Goal: Task Accomplishment & Management: Manage account settings

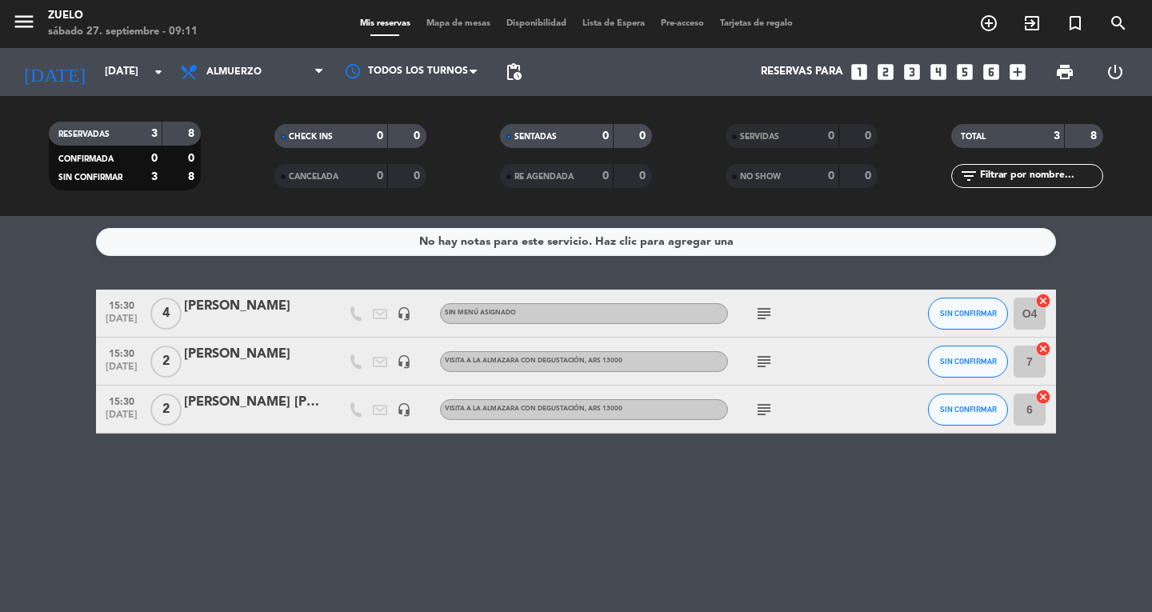
click at [192, 466] on div "No hay notas para este servicio. Haz clic para agregar una 15:30 [DATE] 4 [PERS…" at bounding box center [576, 414] width 1152 height 396
click at [28, 19] on icon "menu" at bounding box center [24, 22] width 24 height 24
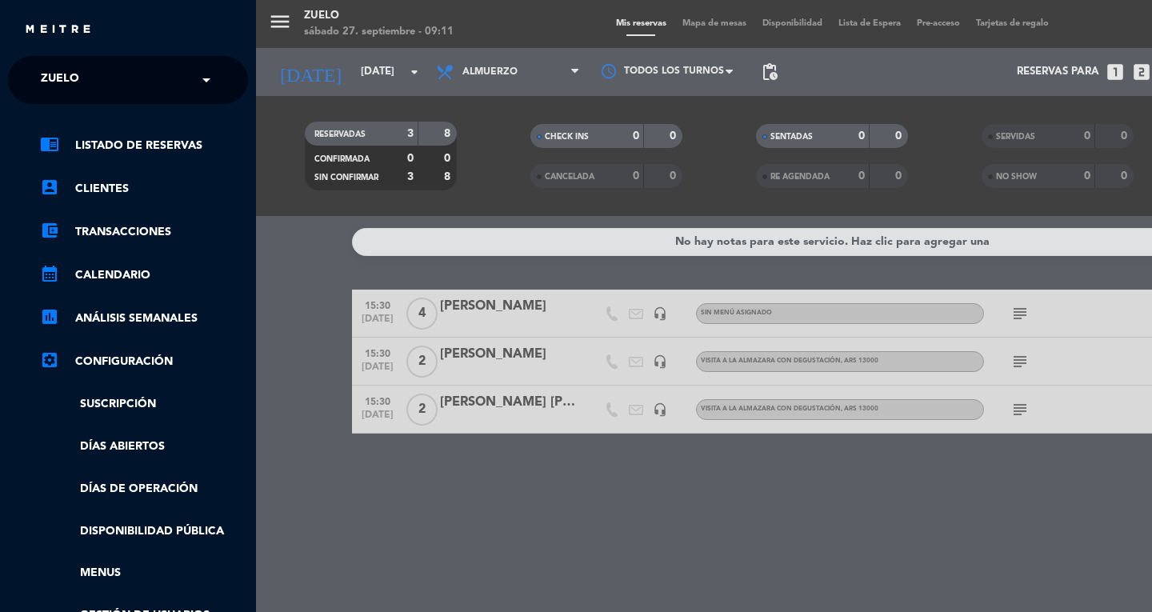
drag, startPoint x: 42, startPoint y: 82, endPoint x: 56, endPoint y: 98, distance: 22.1
click at [42, 82] on span "Zuelo" at bounding box center [60, 80] width 38 height 34
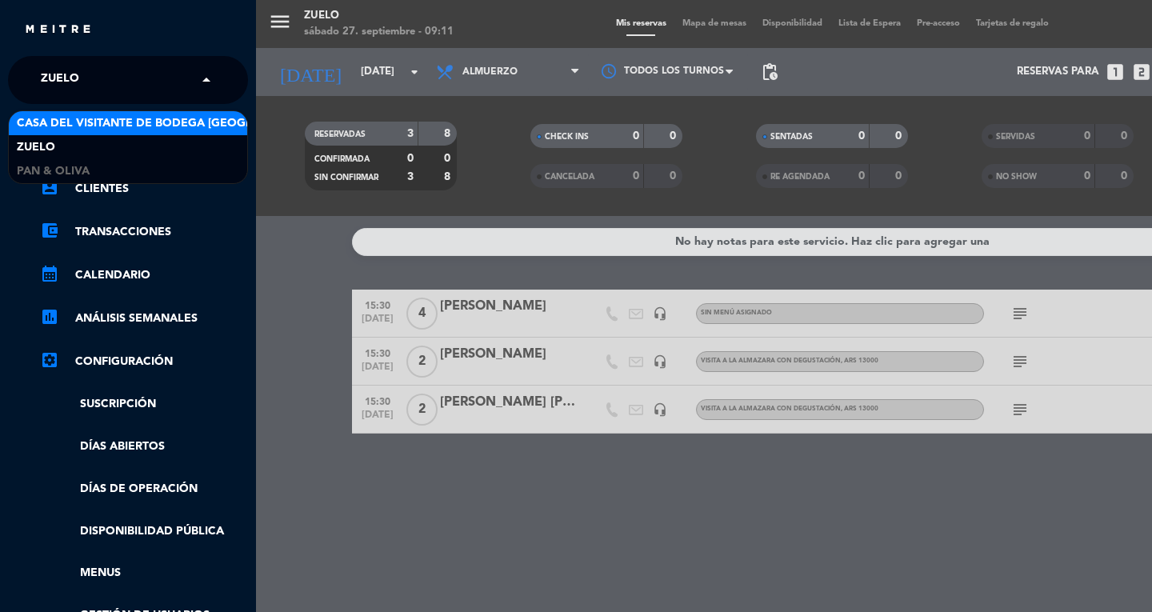
click at [135, 120] on span "Casa del Visitante de Bodega [GEOGRAPHIC_DATA][PERSON_NAME]" at bounding box center [218, 123] width 403 height 18
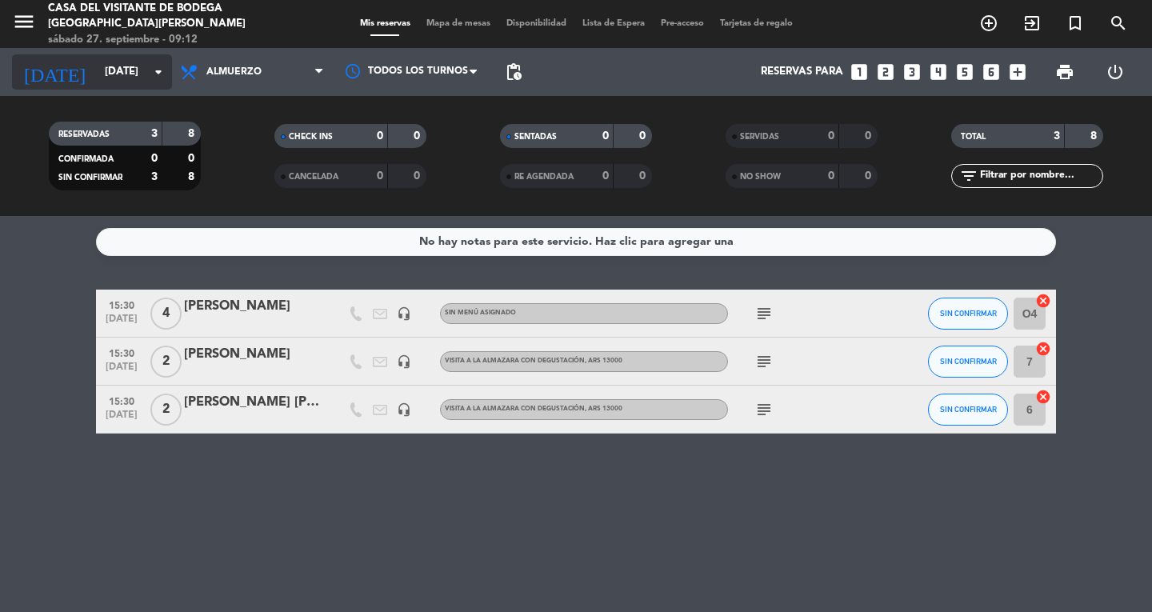
click at [116, 69] on input "[DATE]" at bounding box center [167, 72] width 141 height 29
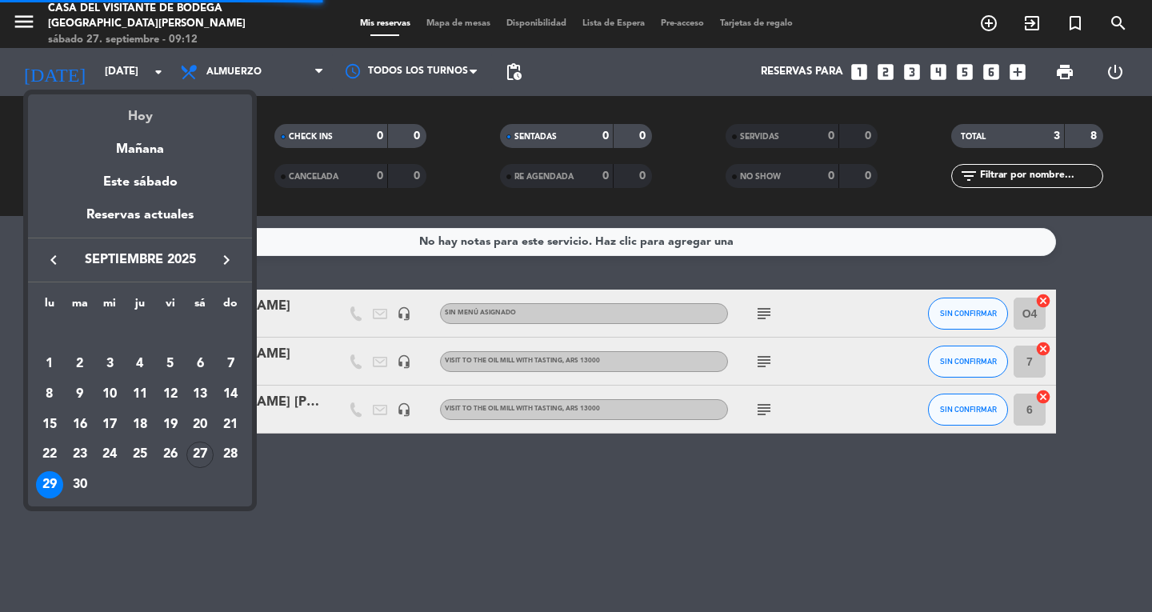
click at [151, 122] on div "Hoy" at bounding box center [140, 110] width 224 height 33
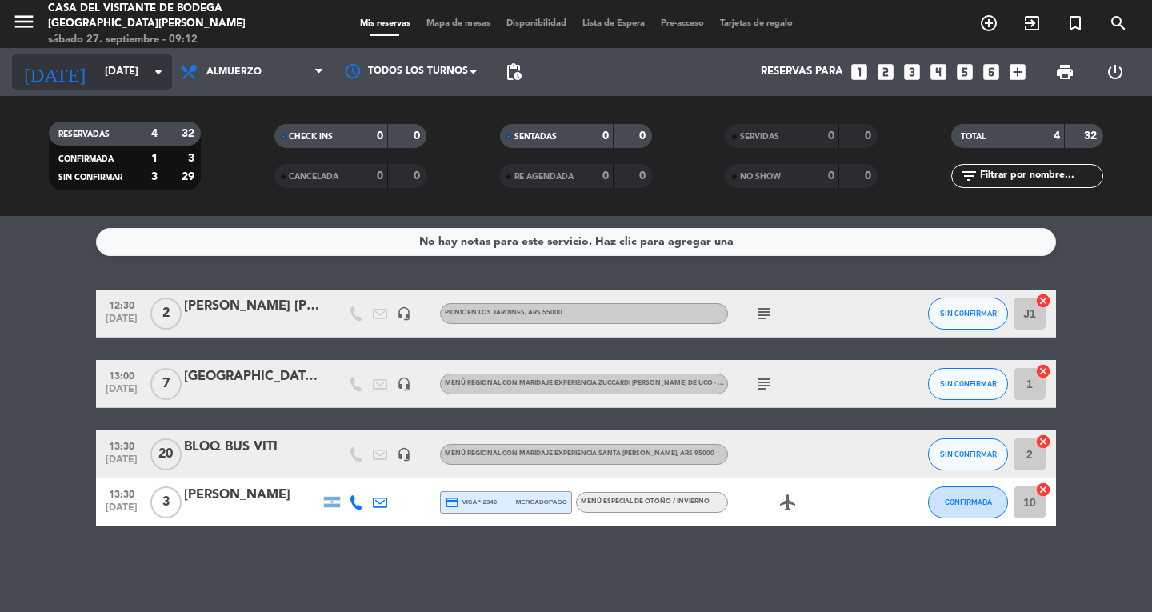
click at [49, 62] on icon "[DATE]" at bounding box center [54, 71] width 85 height 35
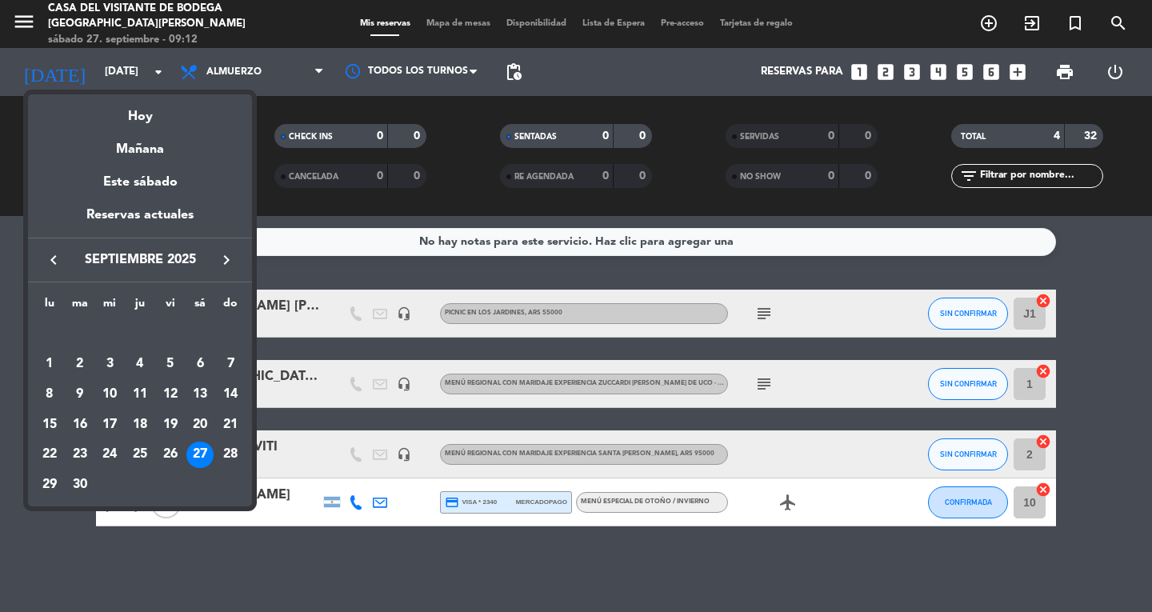
click at [33, 22] on div at bounding box center [576, 306] width 1152 height 612
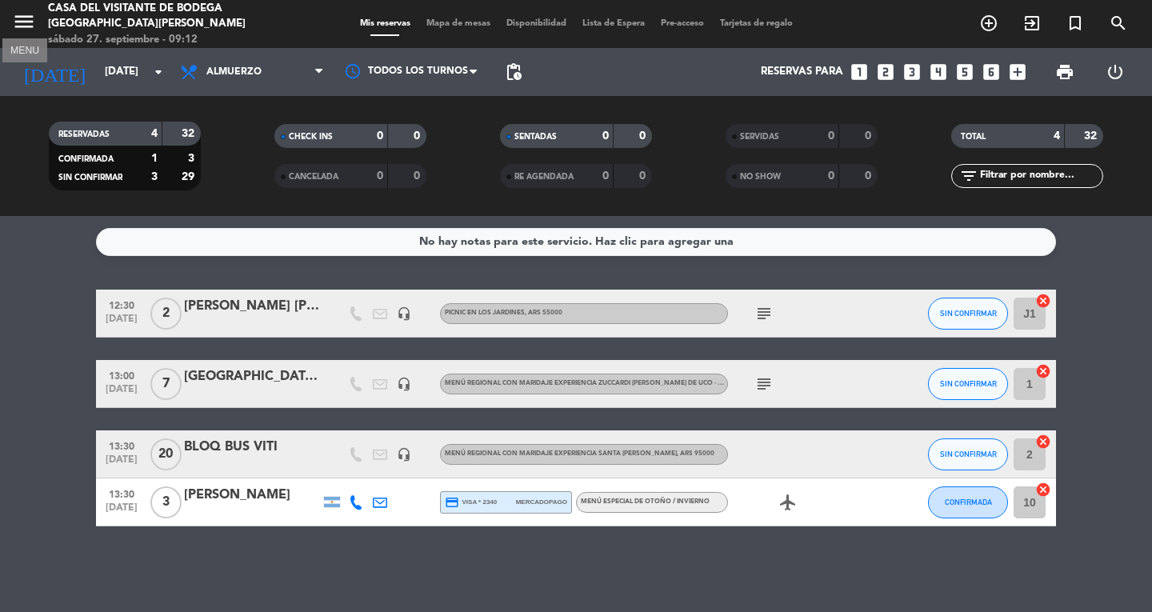
click at [33, 22] on icon "menu" at bounding box center [24, 22] width 24 height 24
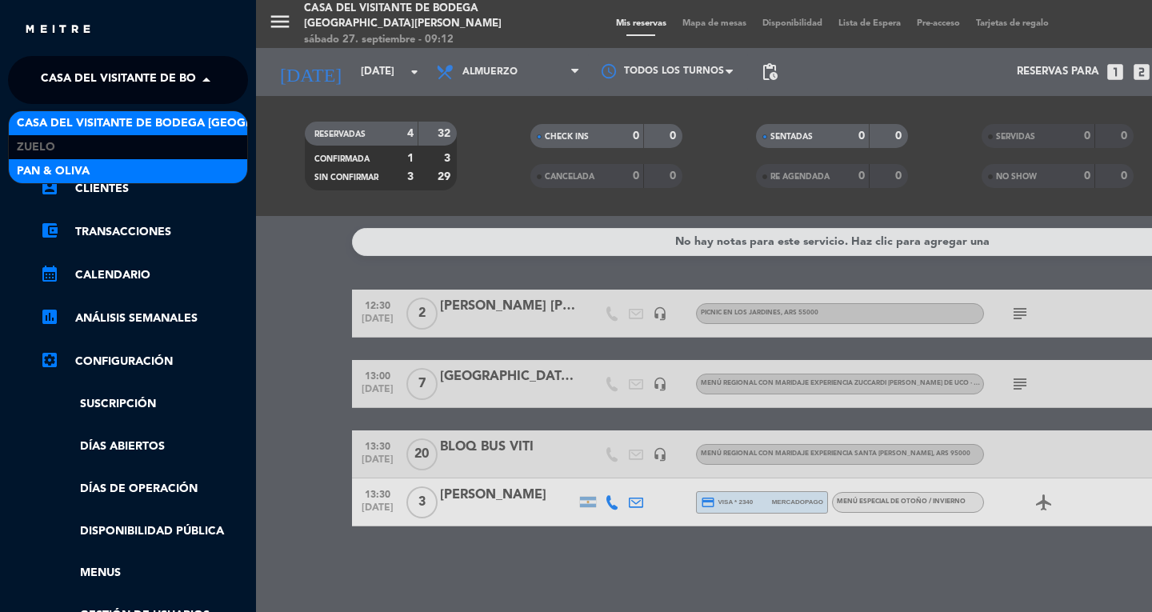
drag, startPoint x: 79, startPoint y: 84, endPoint x: 101, endPoint y: 174, distance: 92.2
click at [79, 85] on span "Casa del Visitante de Bodega [GEOGRAPHIC_DATA][PERSON_NAME]" at bounding box center [242, 80] width 403 height 34
click at [101, 174] on div "Pan & Oliva" at bounding box center [128, 171] width 238 height 24
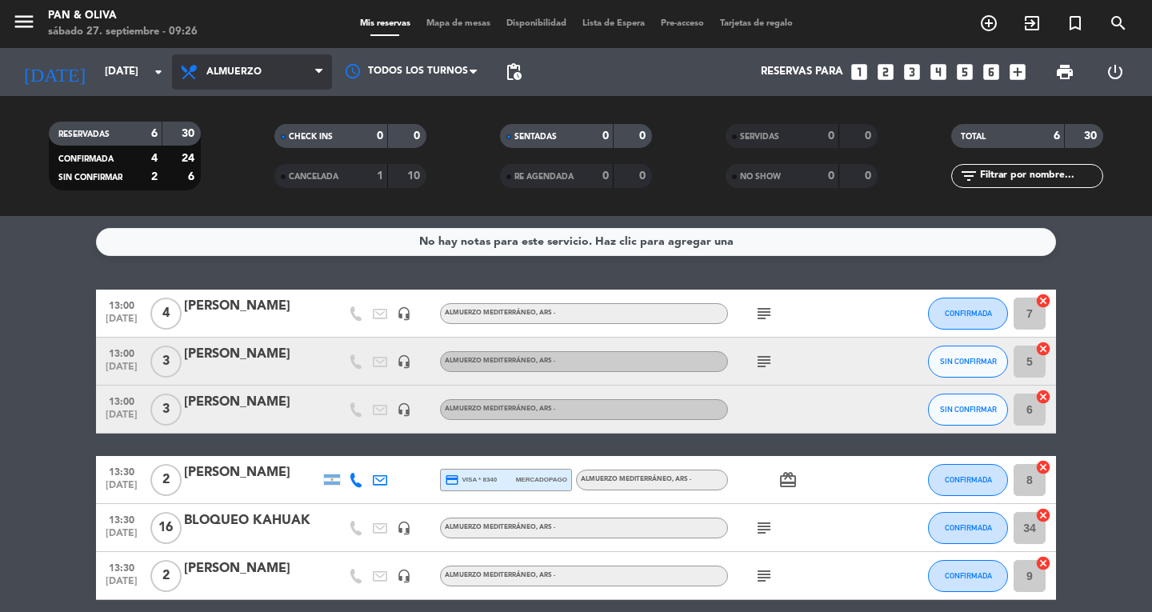
click at [265, 79] on span "Almuerzo" at bounding box center [252, 71] width 160 height 35
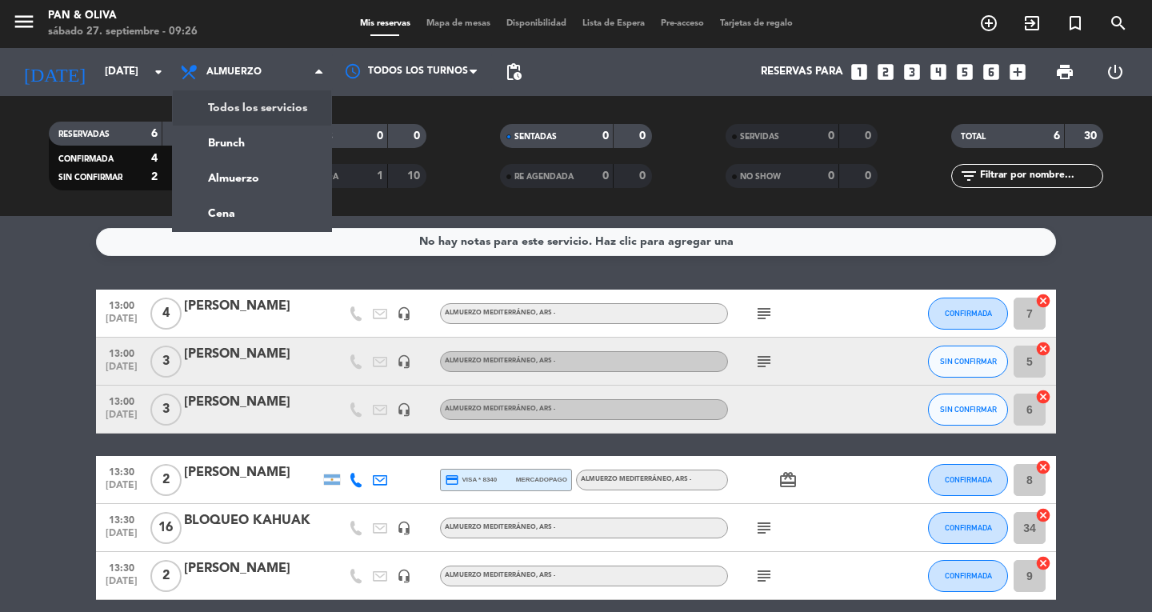
click at [309, 121] on div "menu Pan & [PERSON_NAME][DATE] 27. septiembre - 09:26 Mis reservas Mapa de mesa…" at bounding box center [576, 108] width 1152 height 216
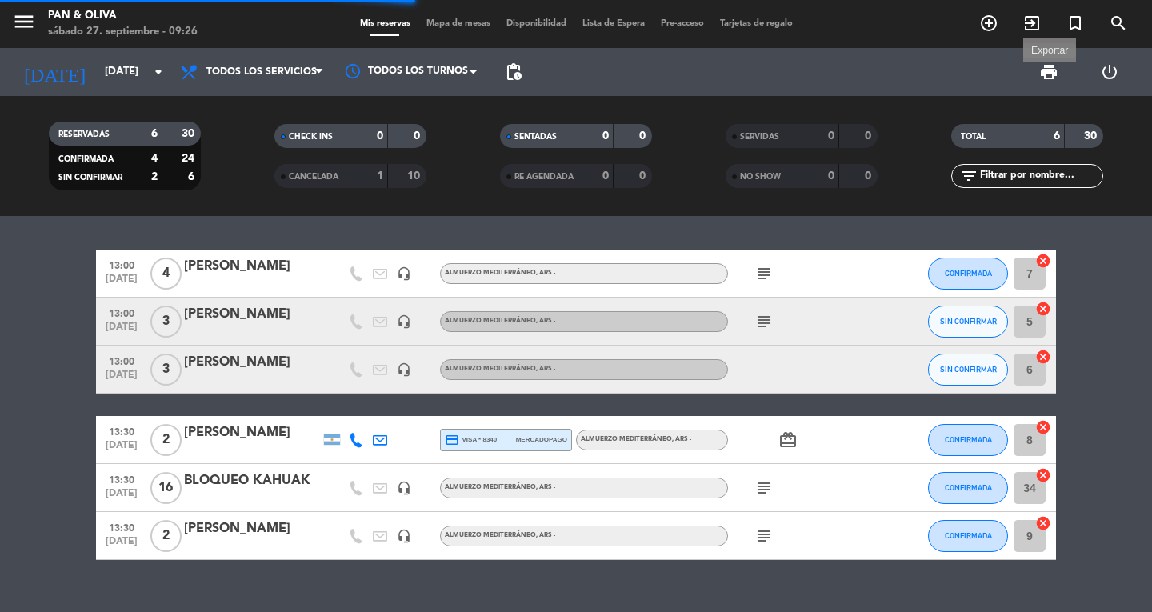
click at [1041, 76] on span "print" at bounding box center [1048, 71] width 19 height 19
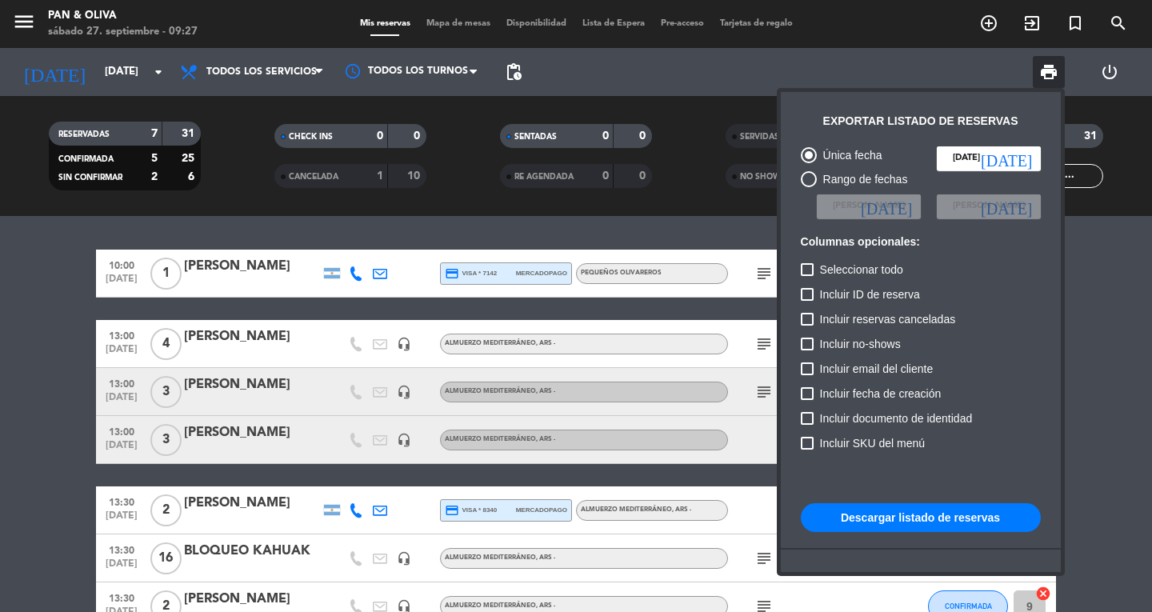
click at [853, 523] on button "Descargar listado de reservas" at bounding box center [921, 517] width 240 height 29
click at [17, 18] on div at bounding box center [576, 306] width 1152 height 612
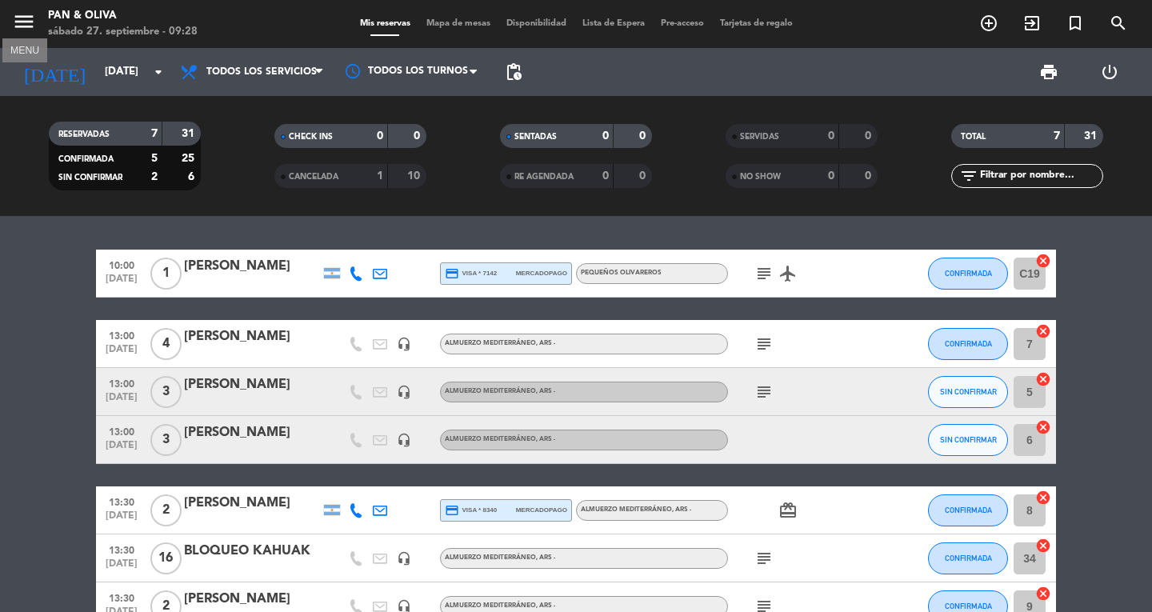
click at [17, 18] on icon "menu" at bounding box center [24, 22] width 24 height 24
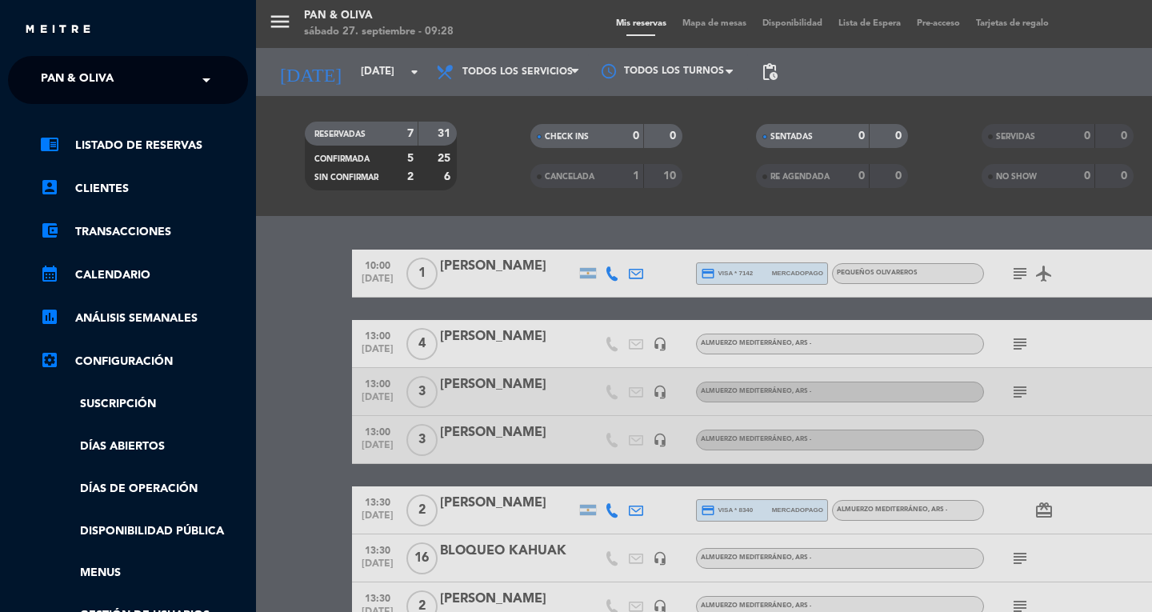
click at [57, 98] on ng-select "× Pan & Oliva ×" at bounding box center [128, 80] width 240 height 48
click at [65, 87] on span "Pan & Oliva" at bounding box center [77, 80] width 73 height 34
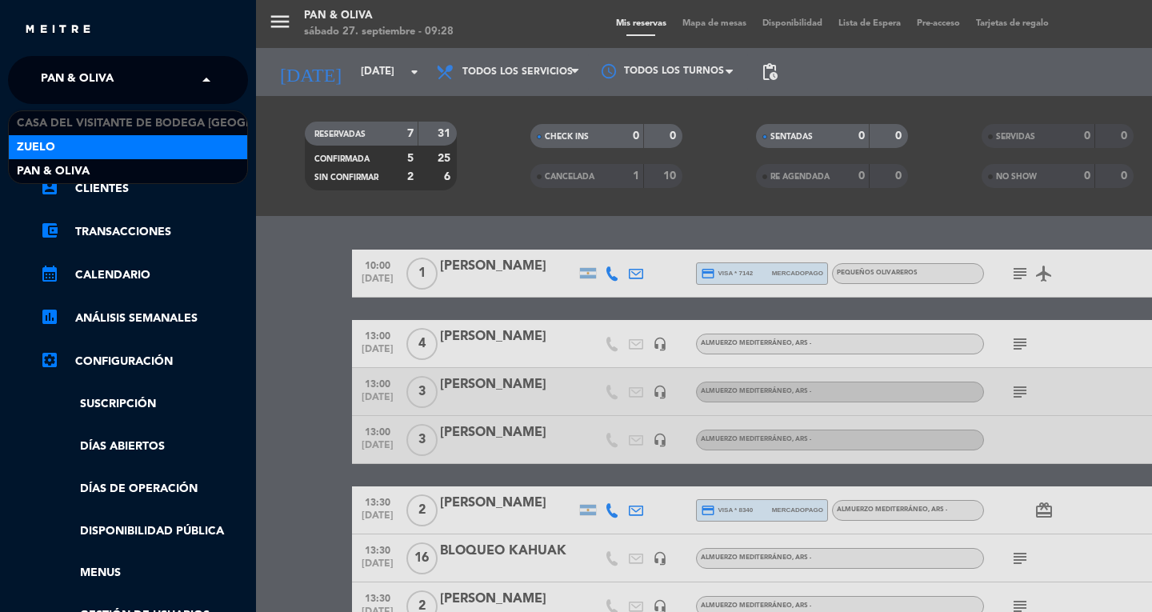
click at [64, 148] on div "Zuelo" at bounding box center [128, 147] width 238 height 24
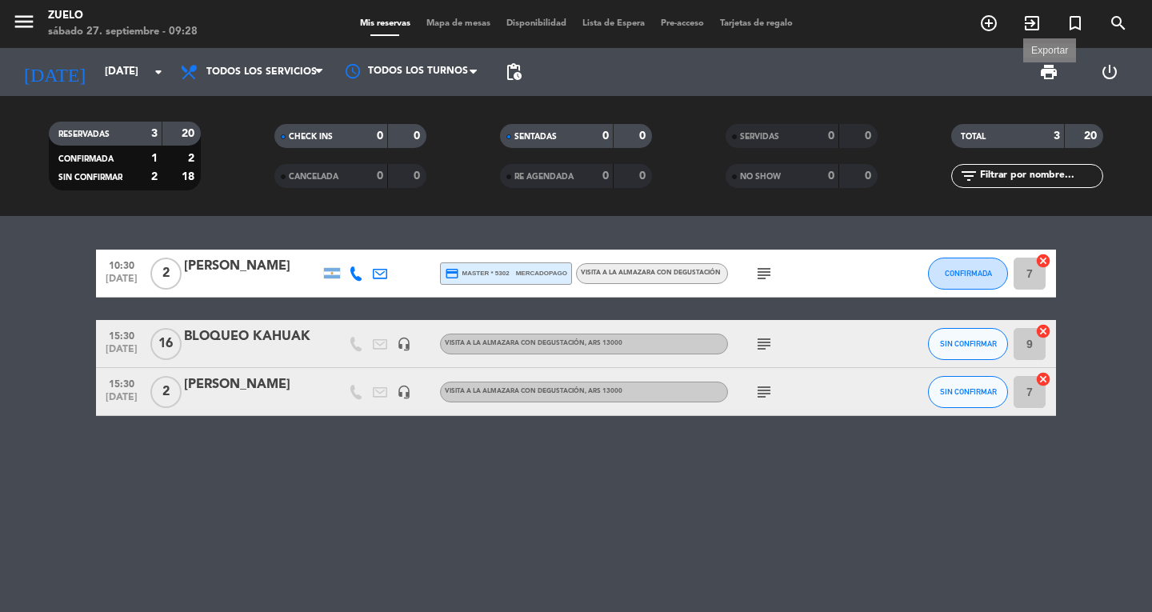
click at [1050, 81] on span "print" at bounding box center [1048, 71] width 19 height 19
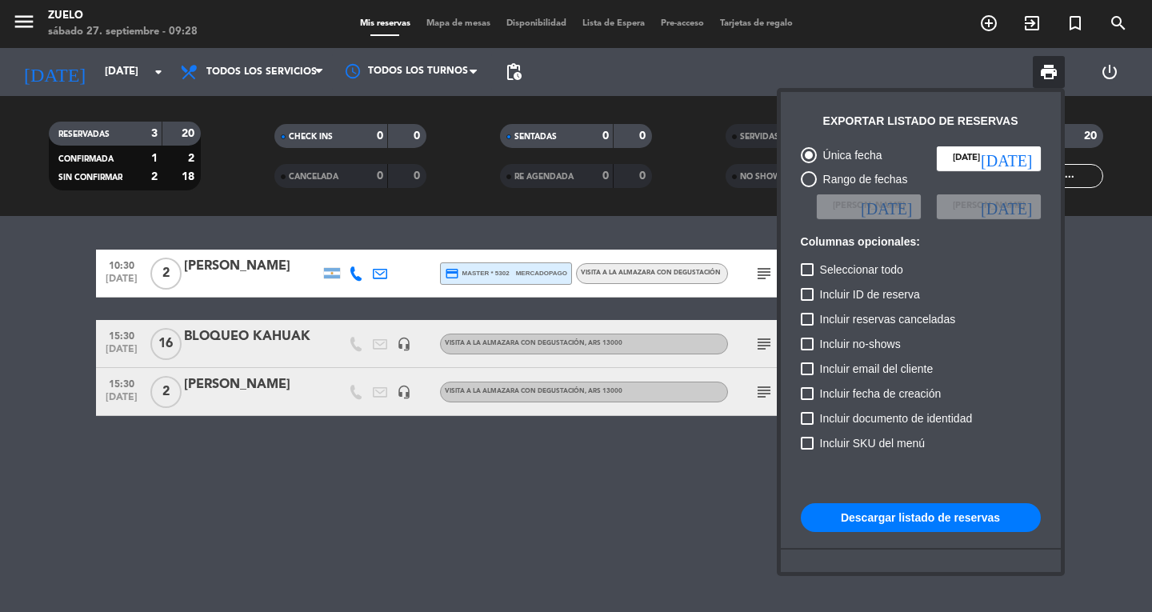
click at [870, 523] on button "Descargar listado de reservas" at bounding box center [921, 517] width 240 height 29
click at [63, 78] on div at bounding box center [576, 306] width 1152 height 612
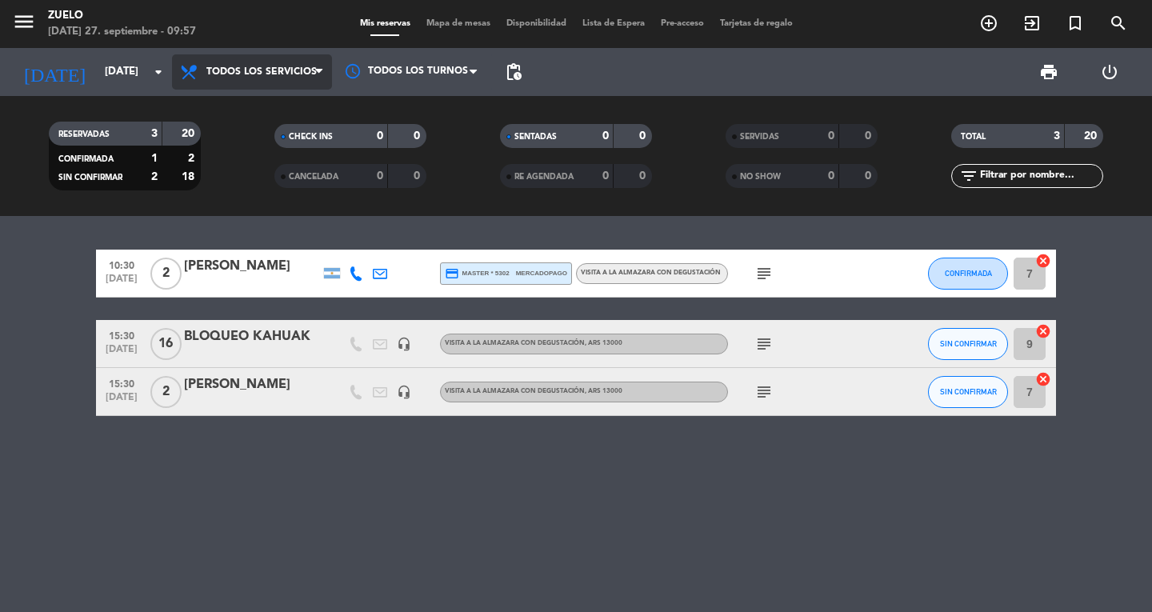
click at [219, 79] on span "Todos los servicios" at bounding box center [252, 71] width 160 height 35
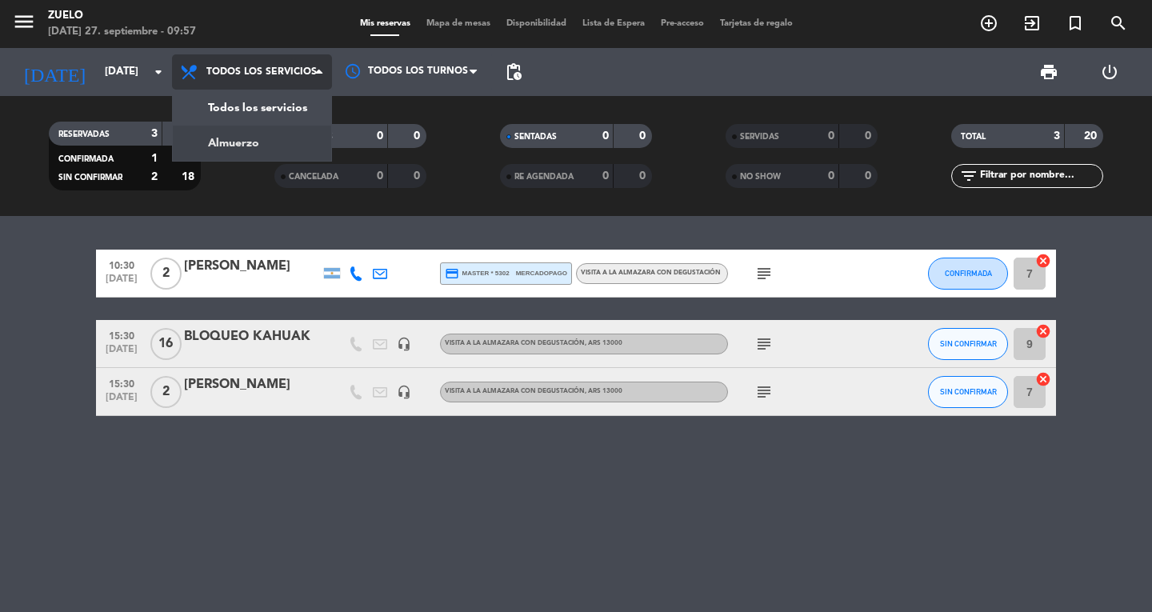
click at [251, 142] on div "menu Zuelo [DATE] 27. septiembre - 09:57 Mis reservas Mapa de mesas Disponibili…" at bounding box center [576, 108] width 1152 height 216
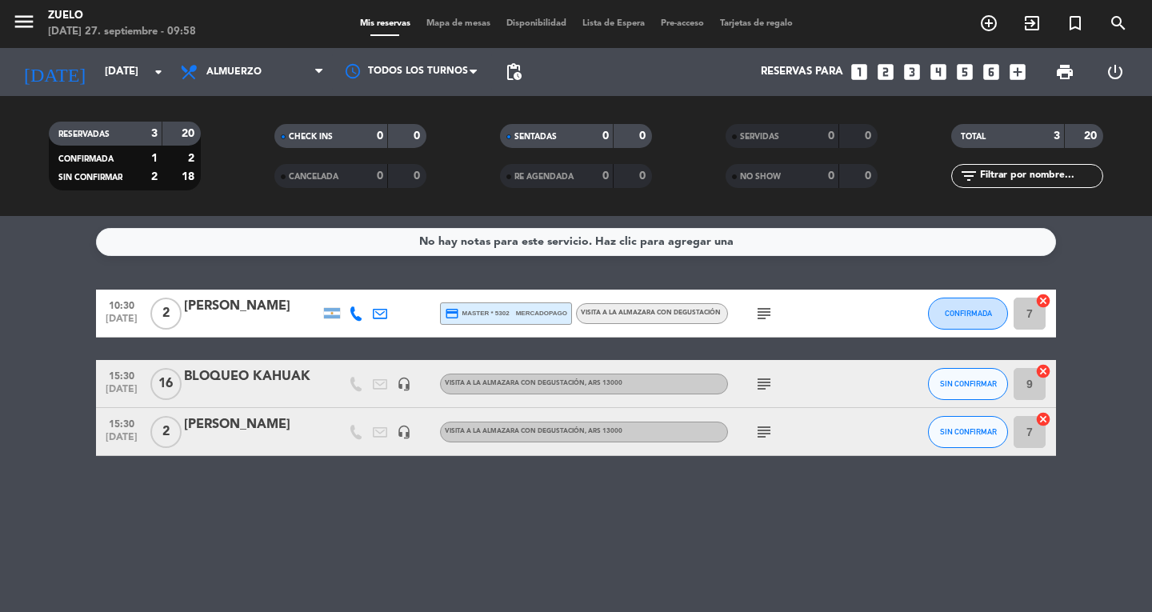
click at [587, 517] on div "No hay notas para este servicio. Haz clic para agregar una 10:30 [DATE] 2 Fer […" at bounding box center [576, 414] width 1152 height 396
click at [225, 76] on span "Almuerzo" at bounding box center [233, 71] width 55 height 11
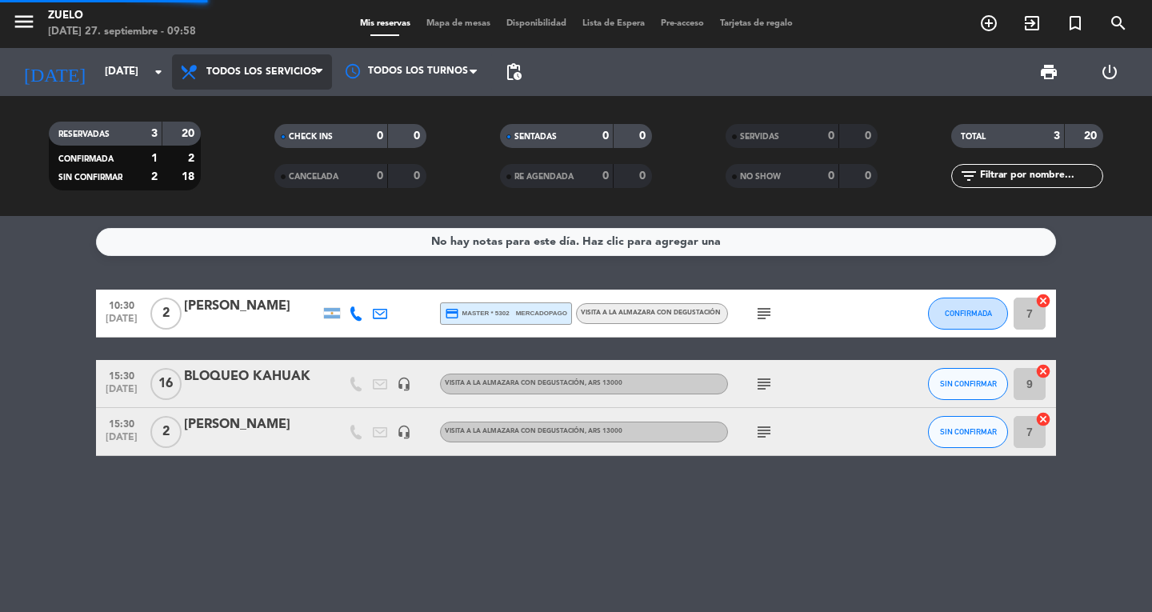
click at [238, 104] on div "menu Zuelo [DATE] 27. septiembre - 09:58 Mis reservas Mapa de mesas Disponibili…" at bounding box center [576, 108] width 1152 height 216
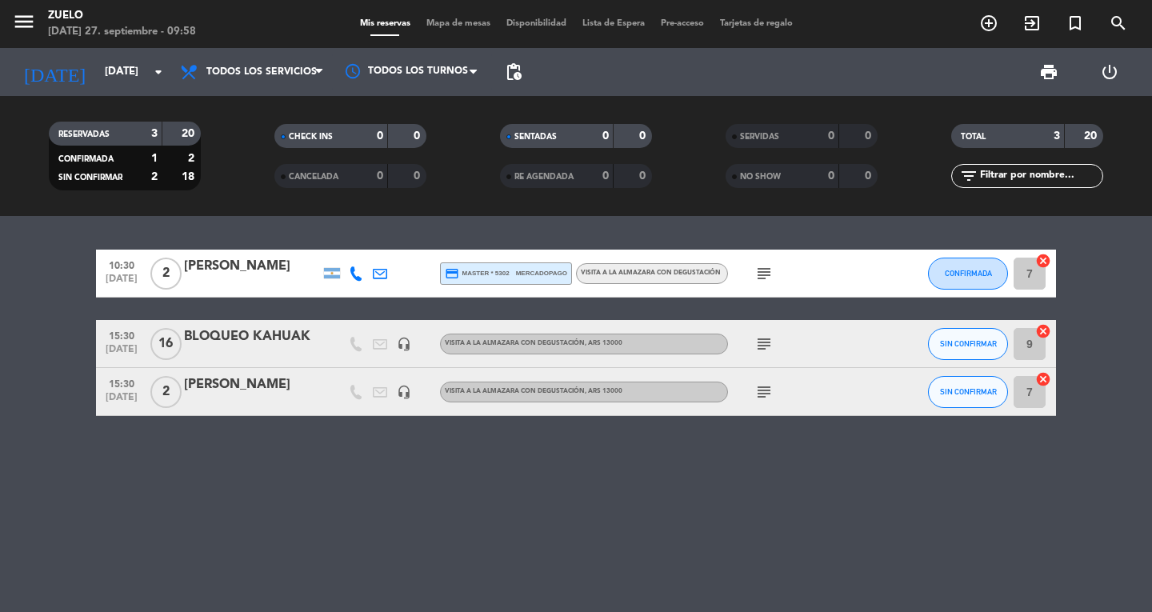
drag, startPoint x: 35, startPoint y: 23, endPoint x: 18, endPoint y: 18, distance: 17.5
click at [34, 23] on icon "menu" at bounding box center [24, 22] width 24 height 24
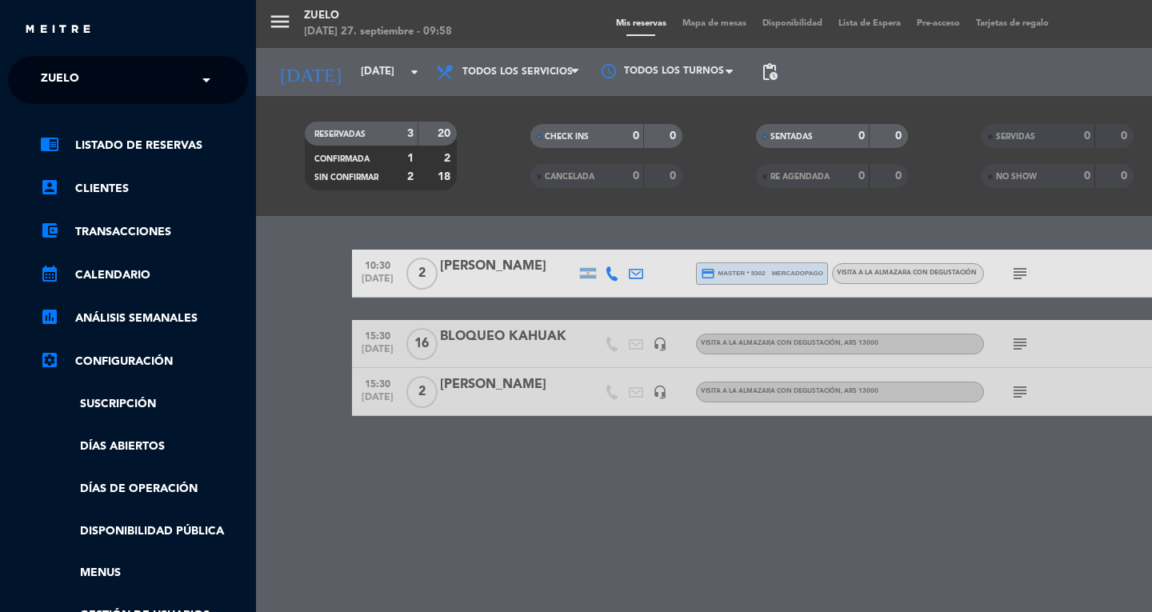
click at [91, 72] on div "× Zuelo" at bounding box center [68, 80] width 69 height 34
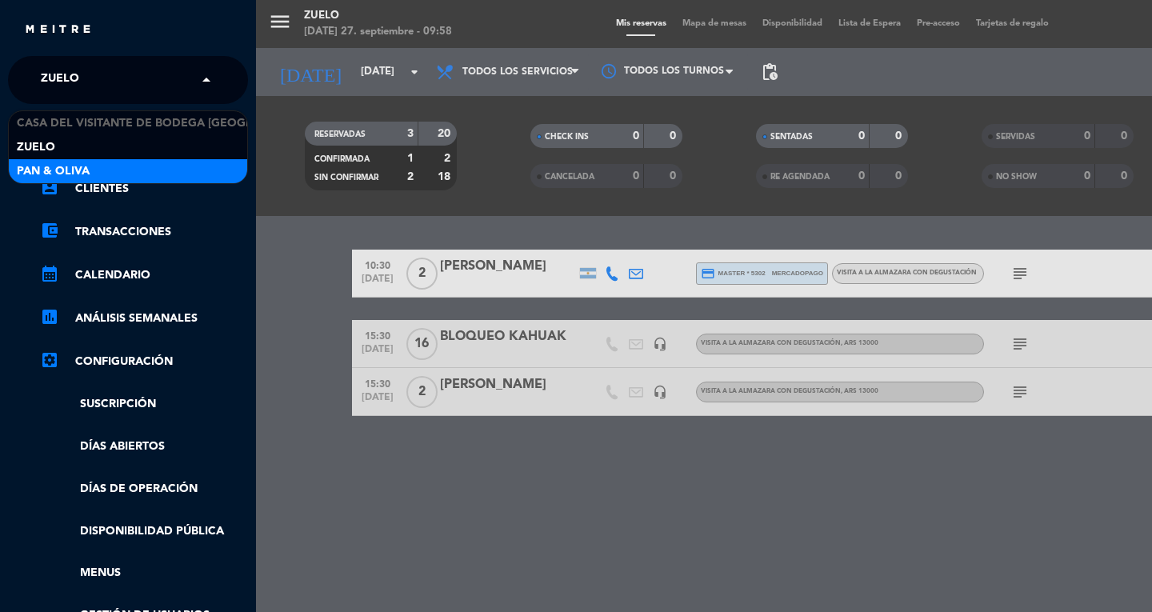
click at [87, 166] on span "Pan & Oliva" at bounding box center [53, 171] width 73 height 18
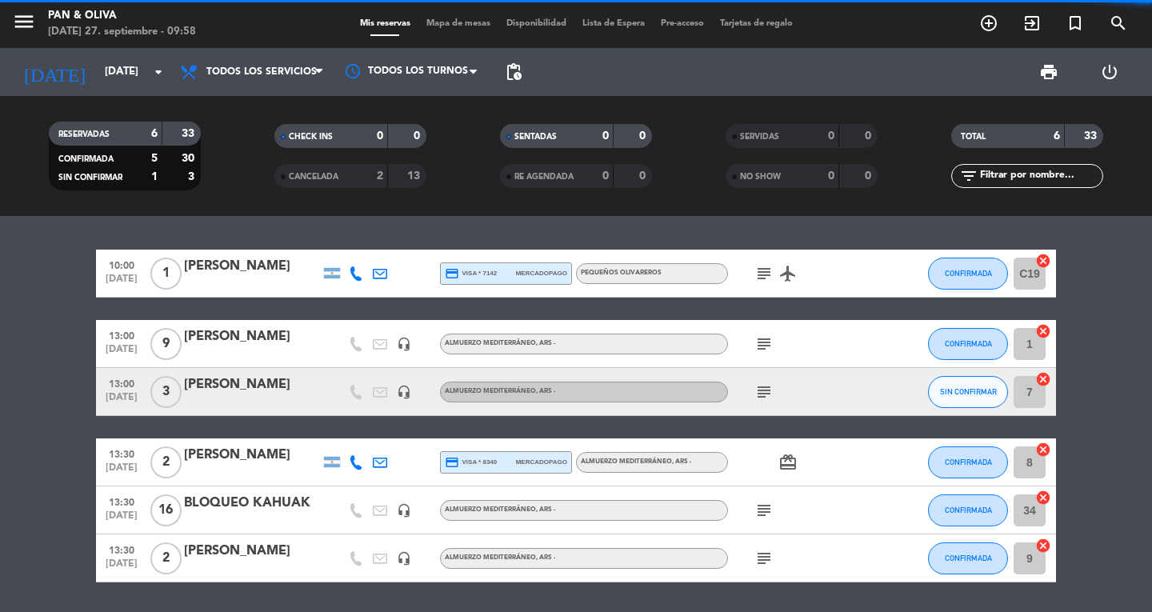
click at [218, 75] on span "Todos los servicios" at bounding box center [261, 71] width 110 height 11
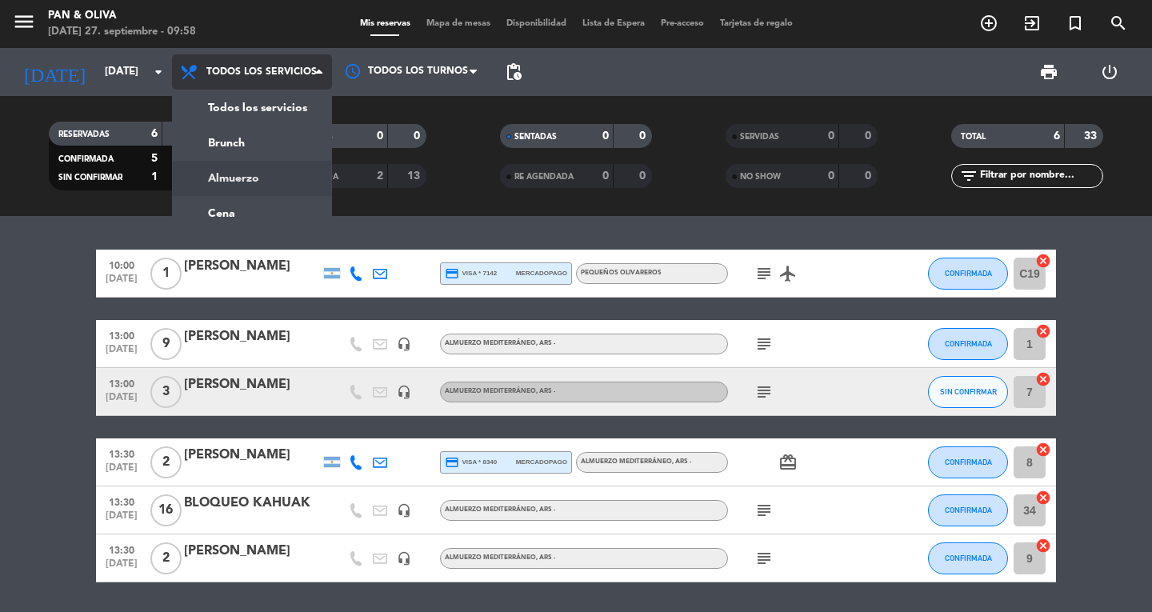
click at [218, 187] on div "menu Pan & [PERSON_NAME][DATE] 27. septiembre - 09:58 Mis reservas Mapa de mesa…" at bounding box center [576, 108] width 1152 height 216
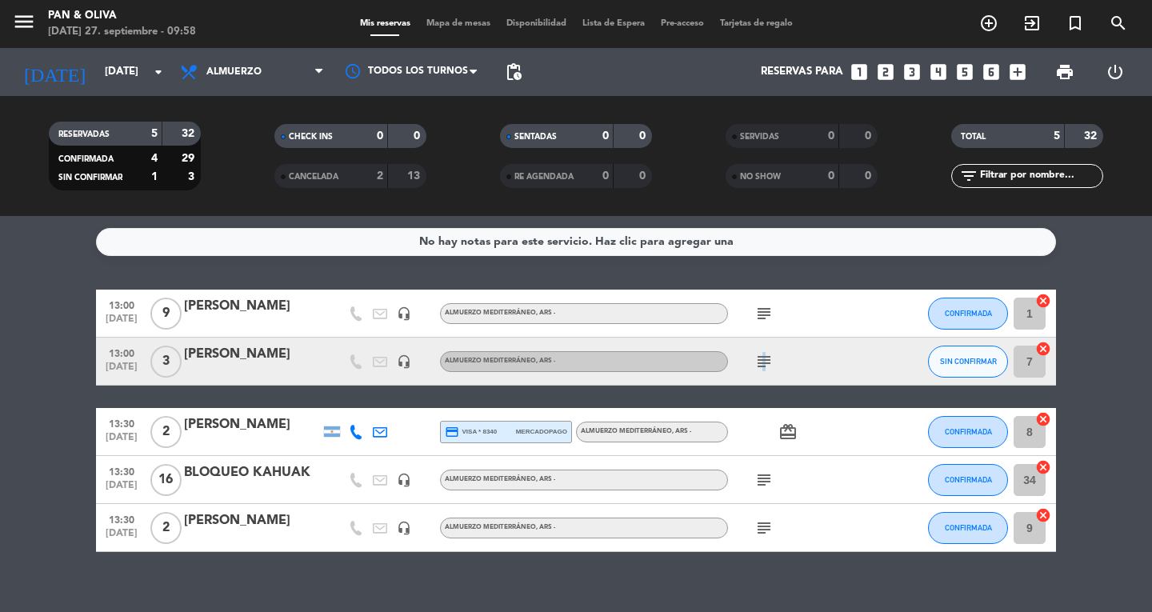
click at [762, 357] on icon "subject" at bounding box center [764, 361] width 19 height 19
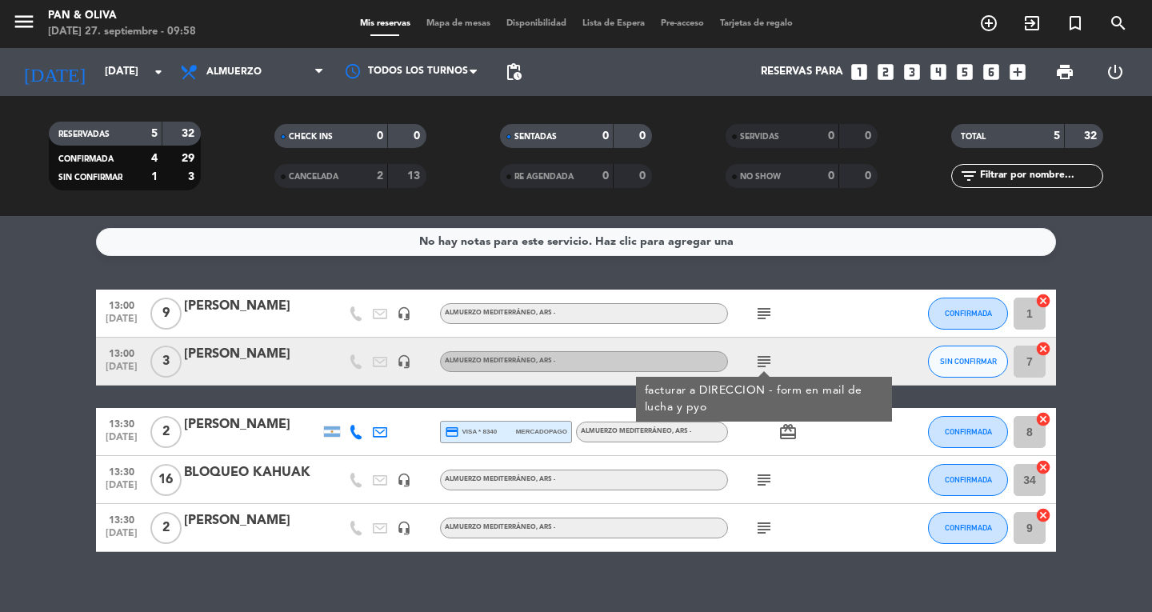
click at [0, 370] on bookings-row "13:00 [DATE] 9 [PERSON_NAME] headset_mic Almuerzo Mediterráneo , ARS - subject …" at bounding box center [576, 421] width 1152 height 262
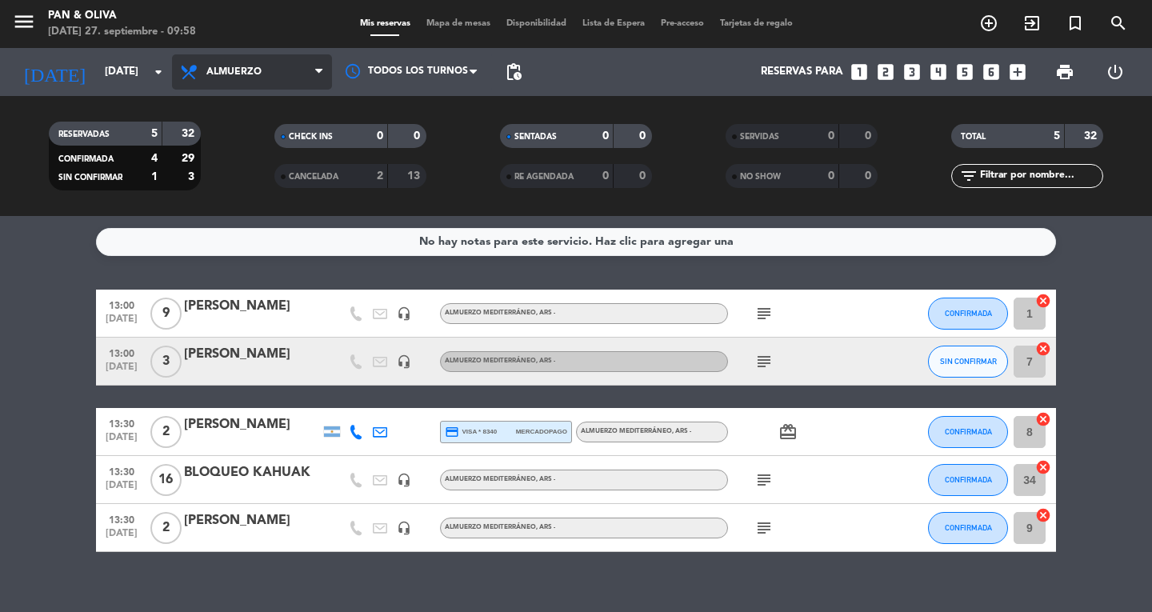
click at [236, 79] on span "Almuerzo" at bounding box center [252, 71] width 160 height 35
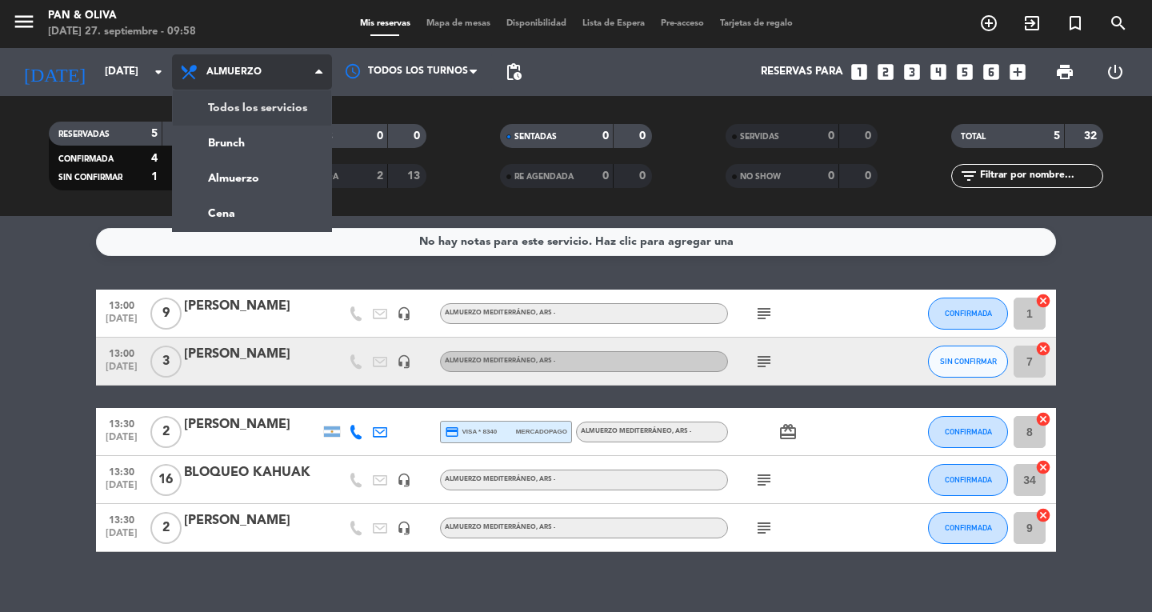
click at [236, 117] on div "menu Pan & [PERSON_NAME][DATE] 27. septiembre - 09:58 Mis reservas Mapa de mesa…" at bounding box center [576, 108] width 1152 height 216
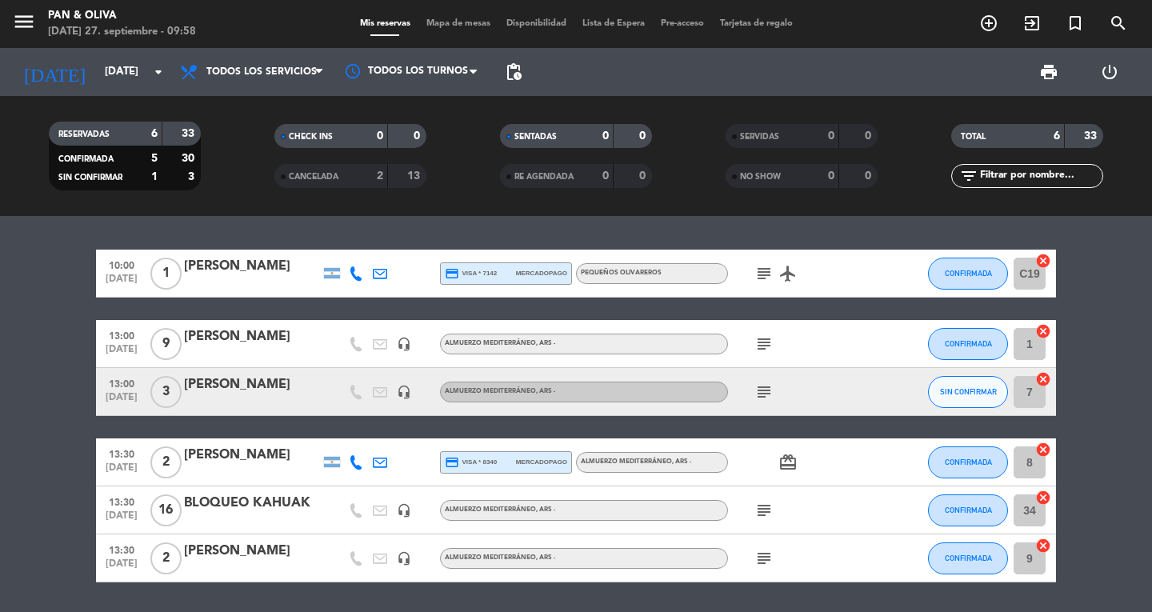
click at [763, 286] on div "subject airplanemode_active" at bounding box center [800, 273] width 144 height 47
click at [764, 274] on icon "subject" at bounding box center [764, 273] width 19 height 19
click at [68, 44] on div "menu Pan & [PERSON_NAME][DATE] 27. septiembre - 10:08 Mis reservas Mapa de mesa…" at bounding box center [576, 24] width 1152 height 48
click at [97, 66] on input "[DATE]" at bounding box center [167, 72] width 141 height 29
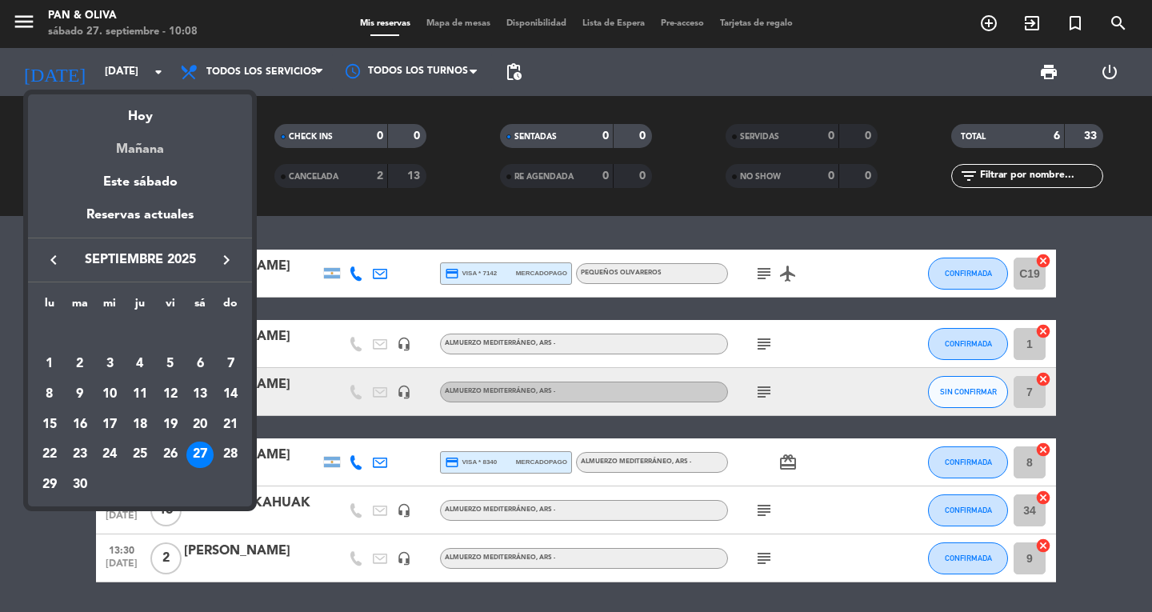
click at [118, 143] on div "Mañana" at bounding box center [140, 143] width 224 height 33
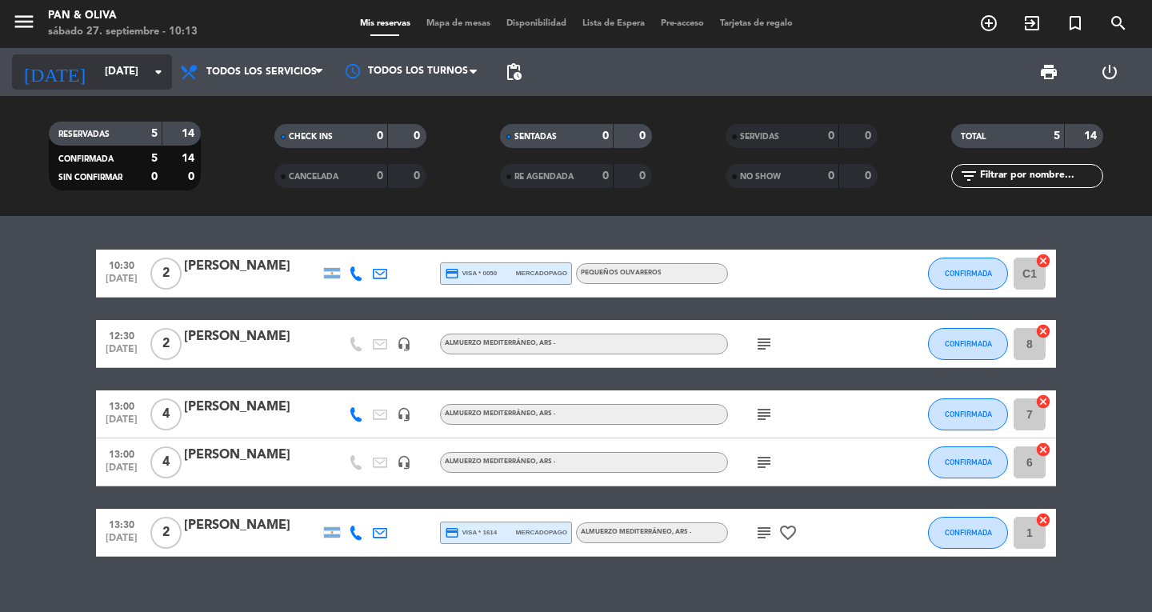
click at [105, 84] on input "[DATE]" at bounding box center [167, 72] width 141 height 29
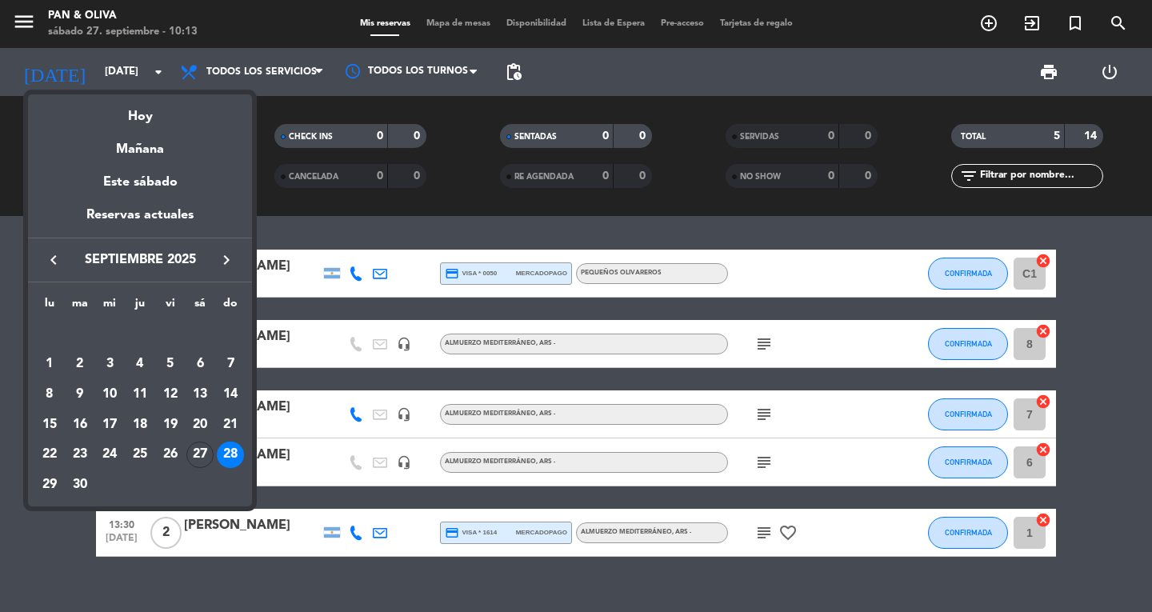
click at [130, 124] on div "Hoy" at bounding box center [140, 110] width 224 height 33
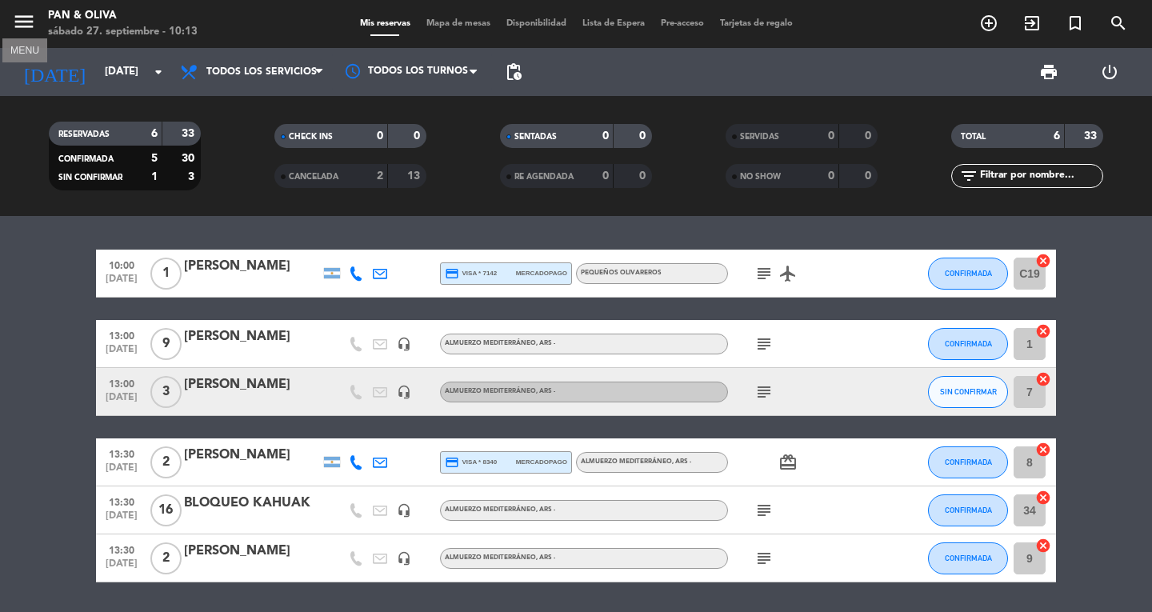
click at [18, 15] on icon "menu" at bounding box center [24, 22] width 24 height 24
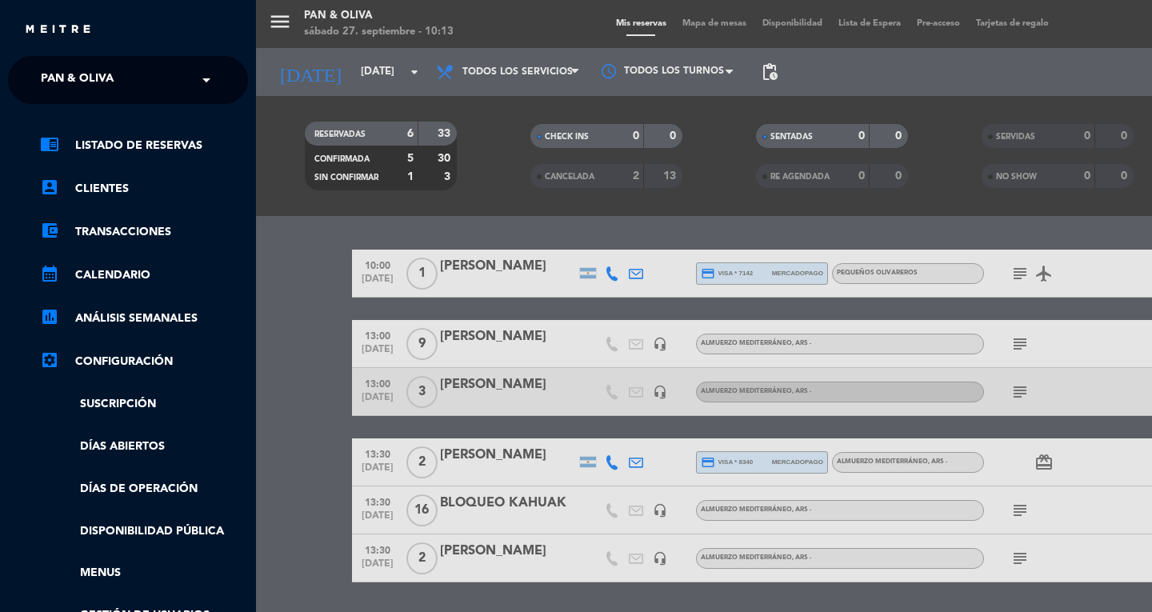
click at [76, 84] on span "Pan & Oliva" at bounding box center [77, 80] width 73 height 34
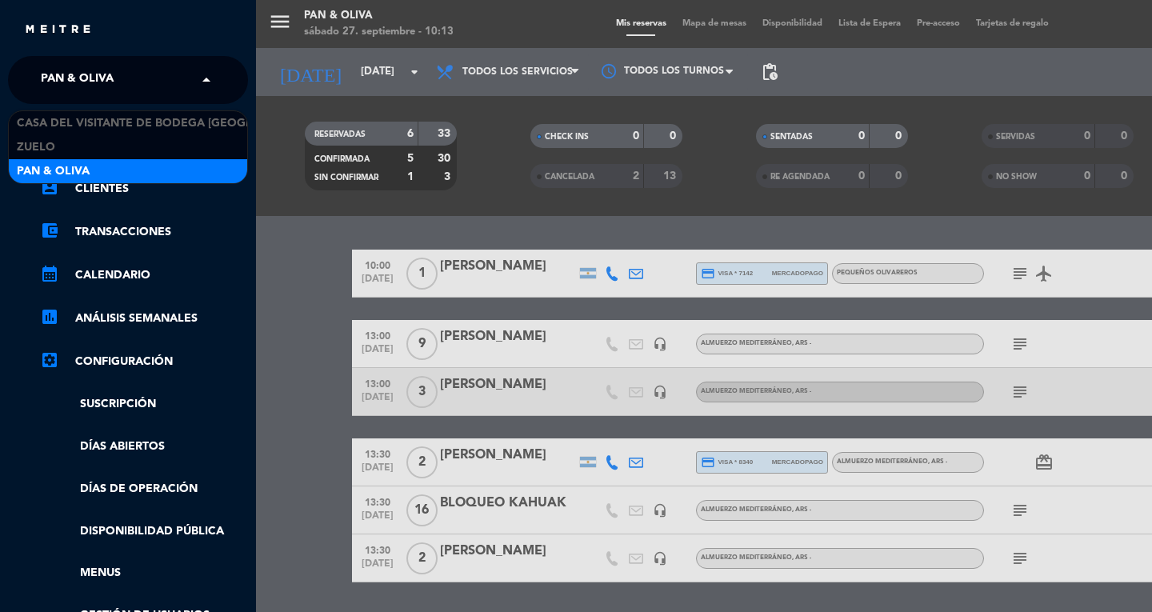
click at [103, 166] on div "Pan & Oliva" at bounding box center [128, 171] width 238 height 24
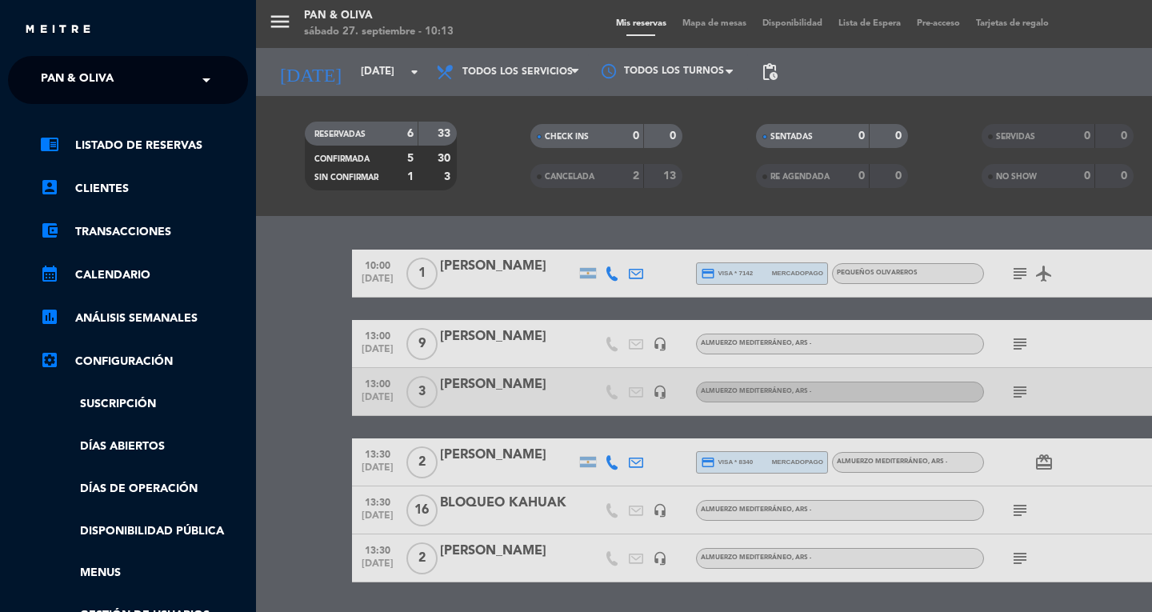
click at [96, 72] on span "Pan & Oliva" at bounding box center [77, 80] width 73 height 34
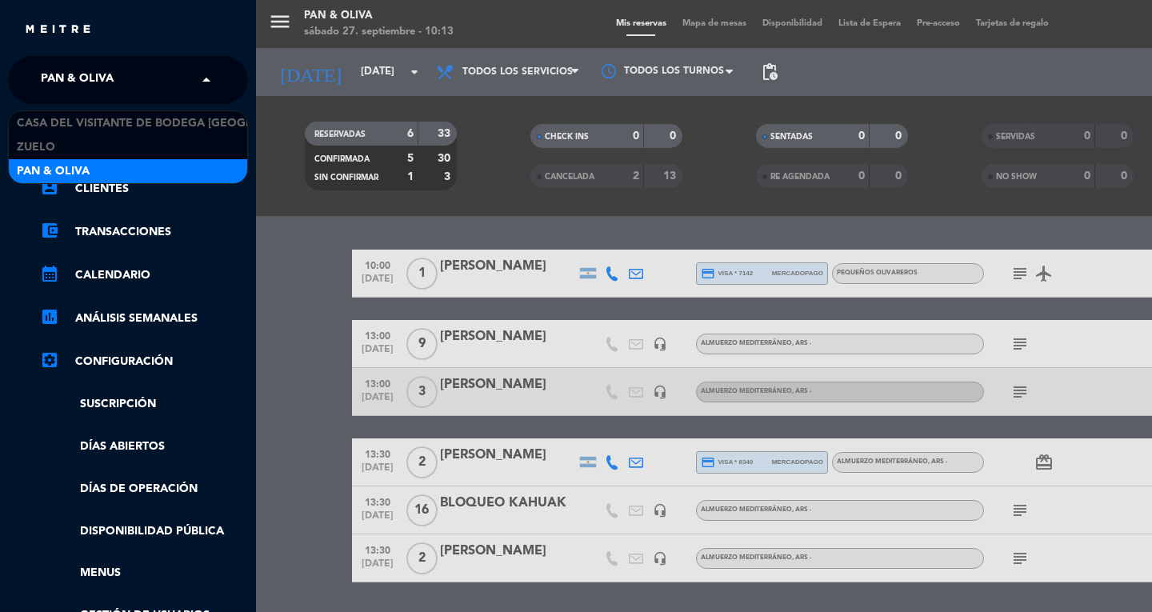
click at [73, 172] on span "Pan & Oliva" at bounding box center [53, 171] width 73 height 18
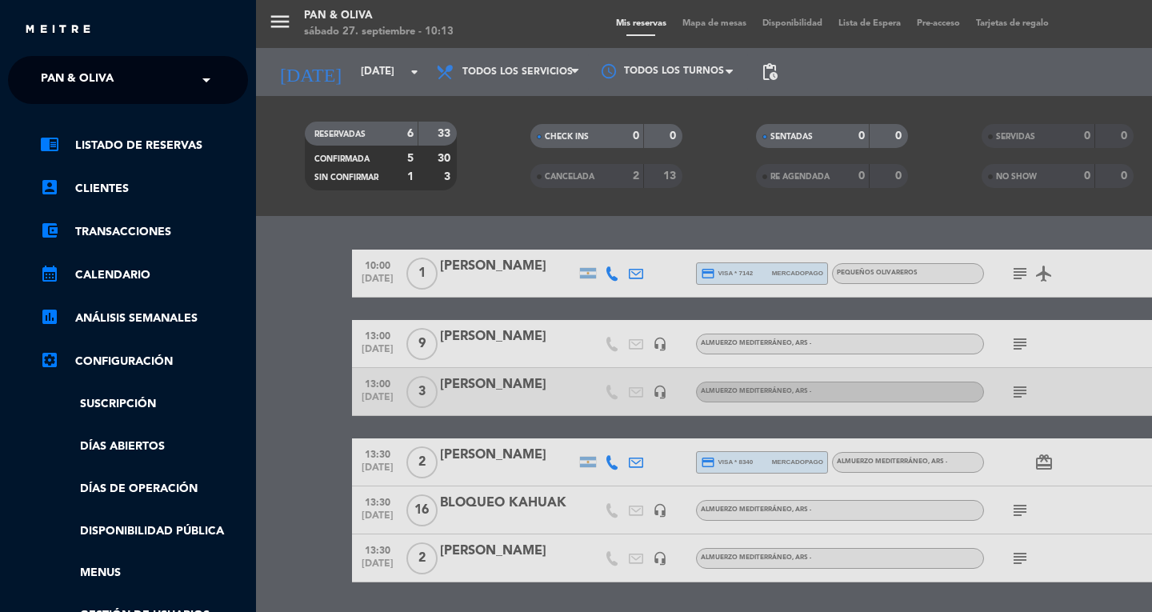
click at [491, 83] on div "menu Pan & [PERSON_NAME][DATE] 27. septiembre - 10:13 Mis reservas Mapa de mesa…" at bounding box center [832, 306] width 1152 height 612
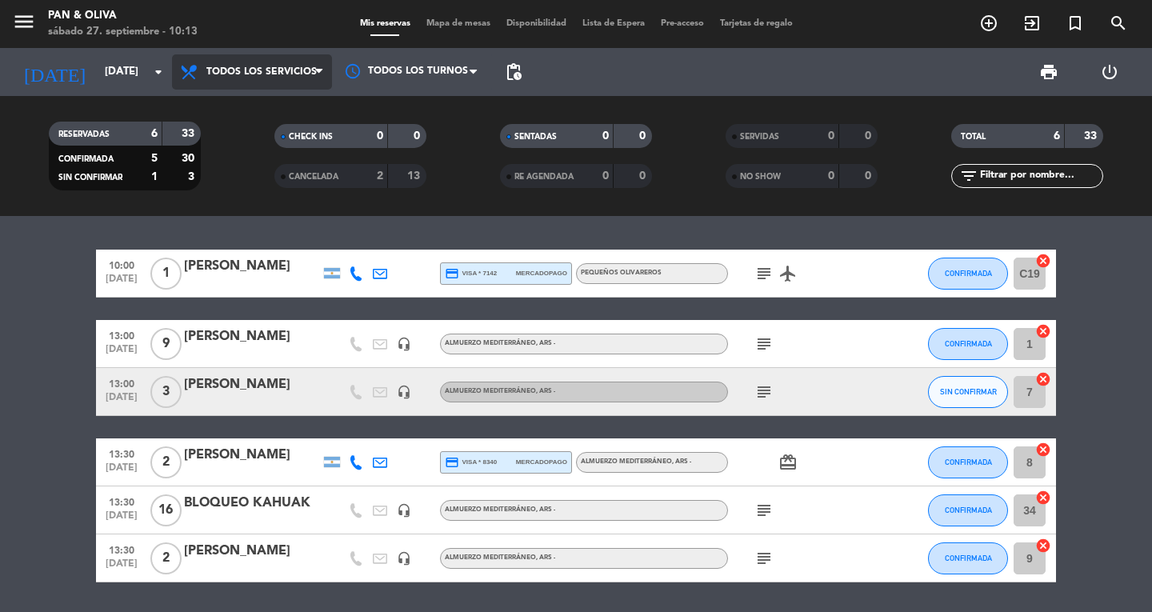
click at [274, 75] on span "Todos los servicios" at bounding box center [261, 71] width 110 height 11
click at [228, 105] on div "menu Pan & [PERSON_NAME][DATE] 27. septiembre - 10:13 Mis reservas Mapa de mesa…" at bounding box center [576, 108] width 1152 height 216
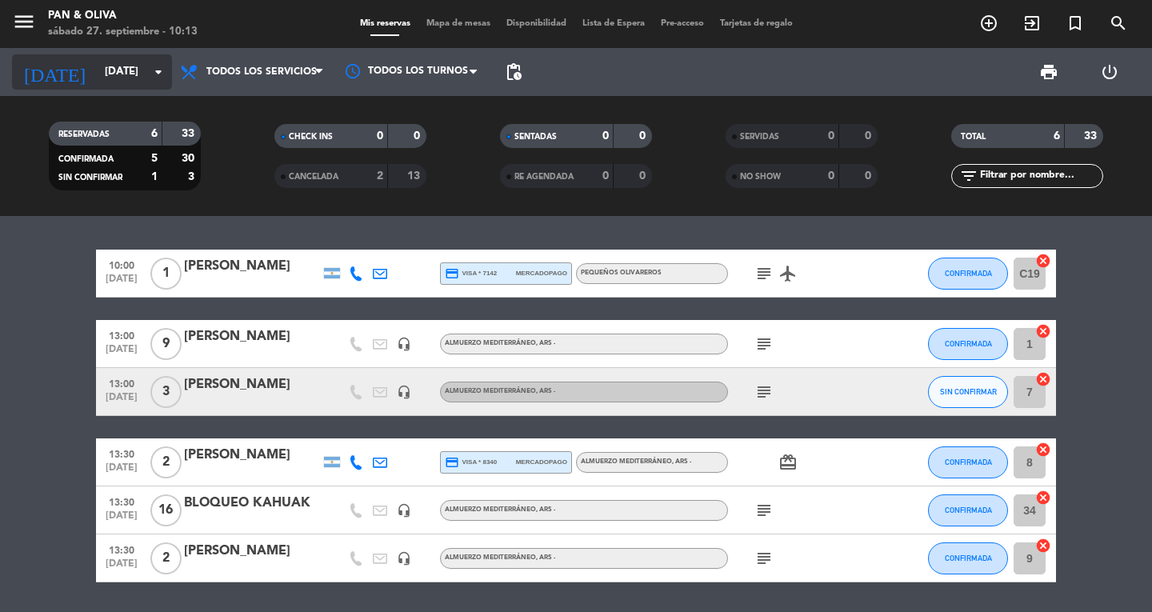
click at [99, 70] on input "[DATE]" at bounding box center [167, 72] width 141 height 29
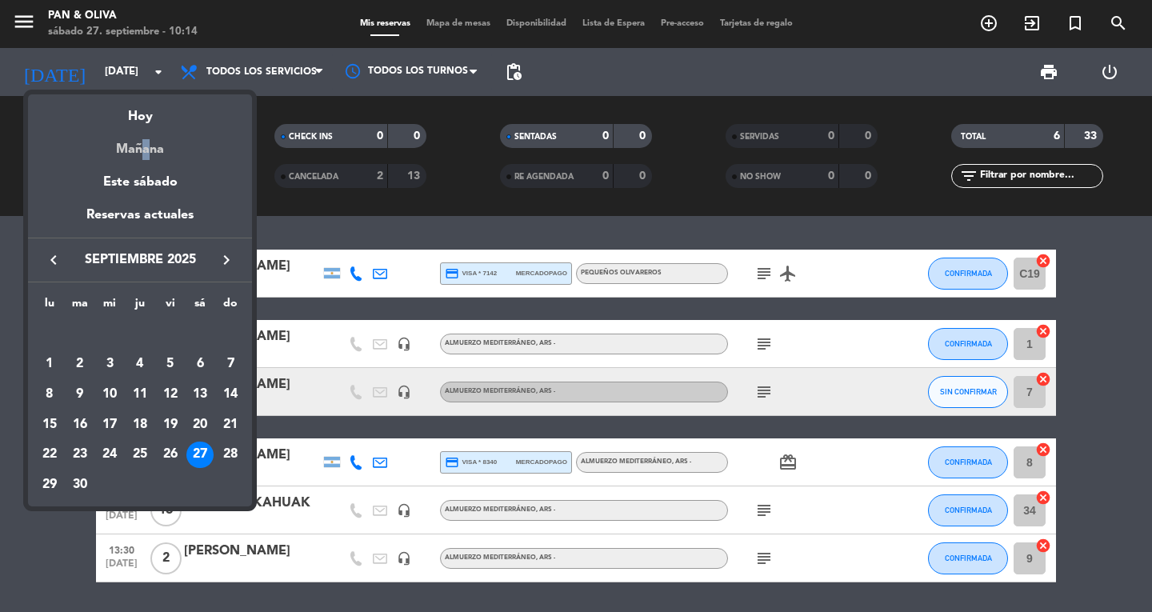
click at [139, 151] on div "Mañana" at bounding box center [140, 143] width 224 height 33
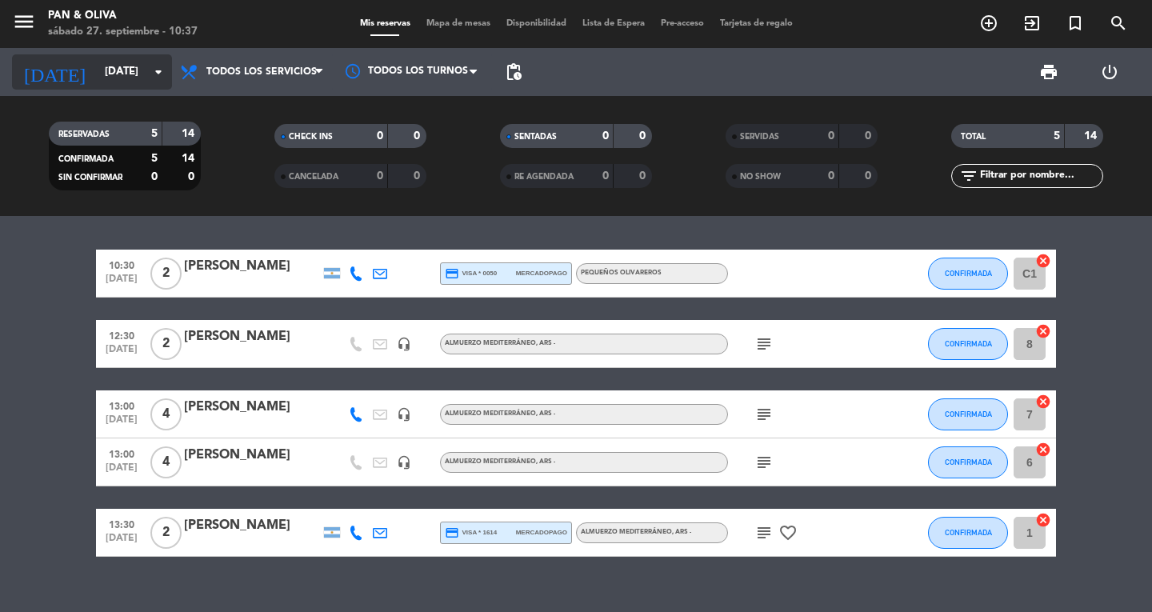
click at [102, 73] on input "[DATE]" at bounding box center [167, 72] width 141 height 29
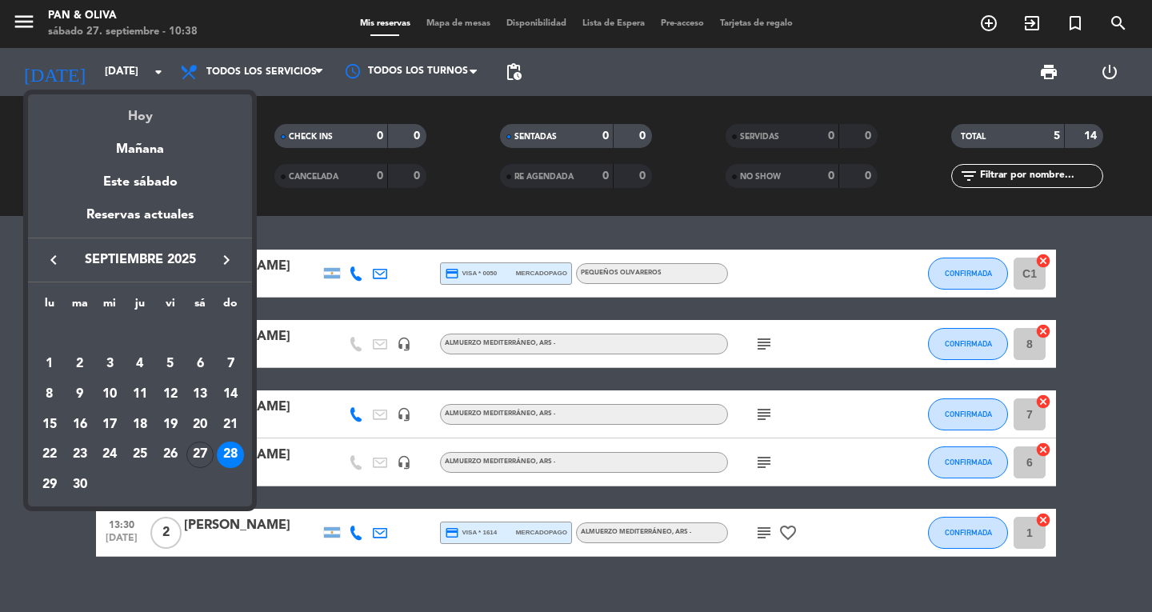
click at [153, 116] on div "Hoy" at bounding box center [140, 110] width 224 height 33
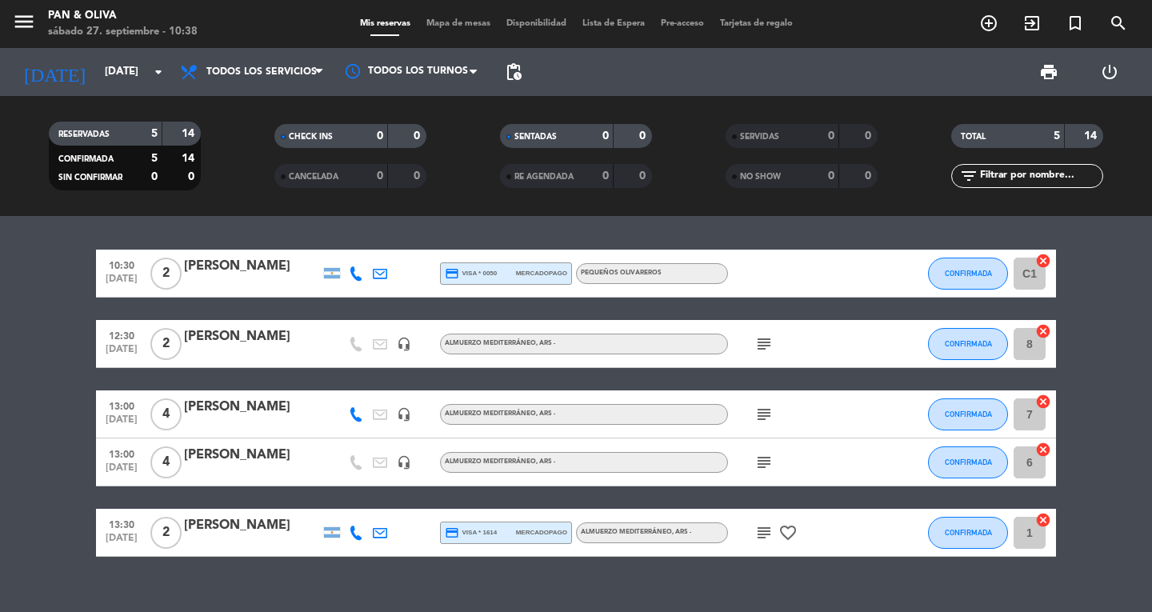
type input "[DATE]"
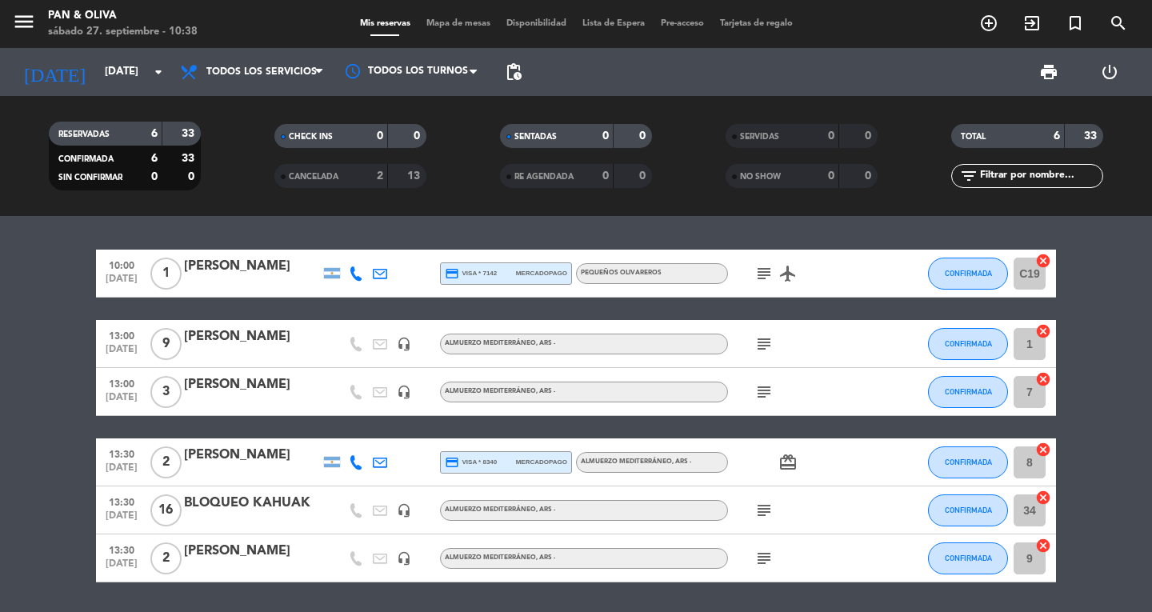
click at [763, 389] on icon "subject" at bounding box center [764, 392] width 19 height 19
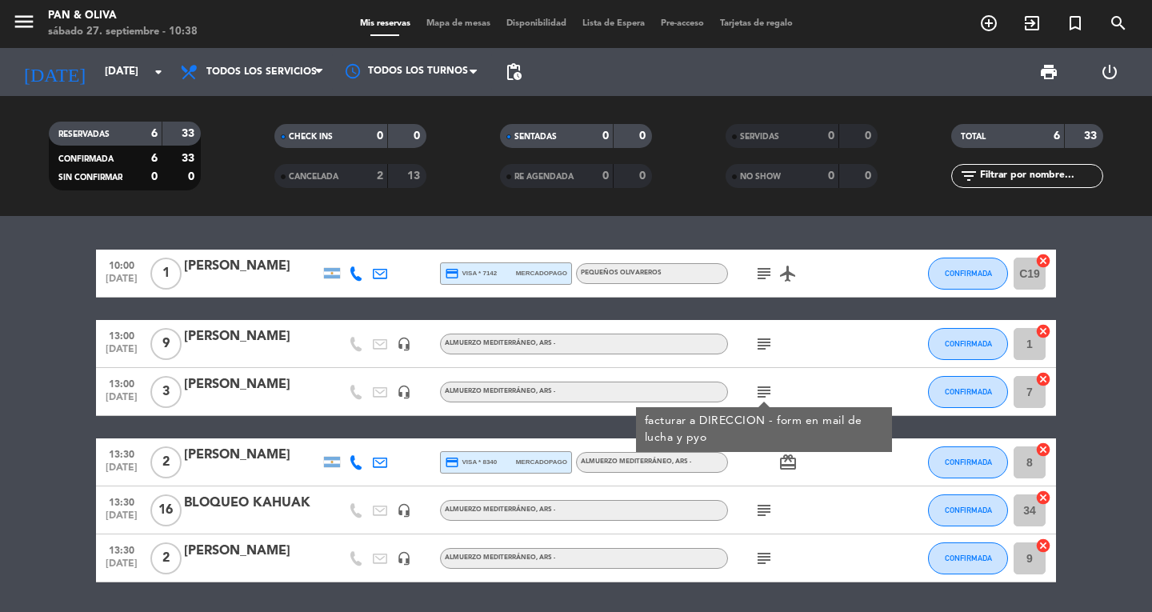
click at [33, 467] on bookings-row "10:00 [DATE] 1 [PERSON_NAME] credit_card visa * 7142 mercadopago Pequeños Oliva…" at bounding box center [576, 416] width 1152 height 333
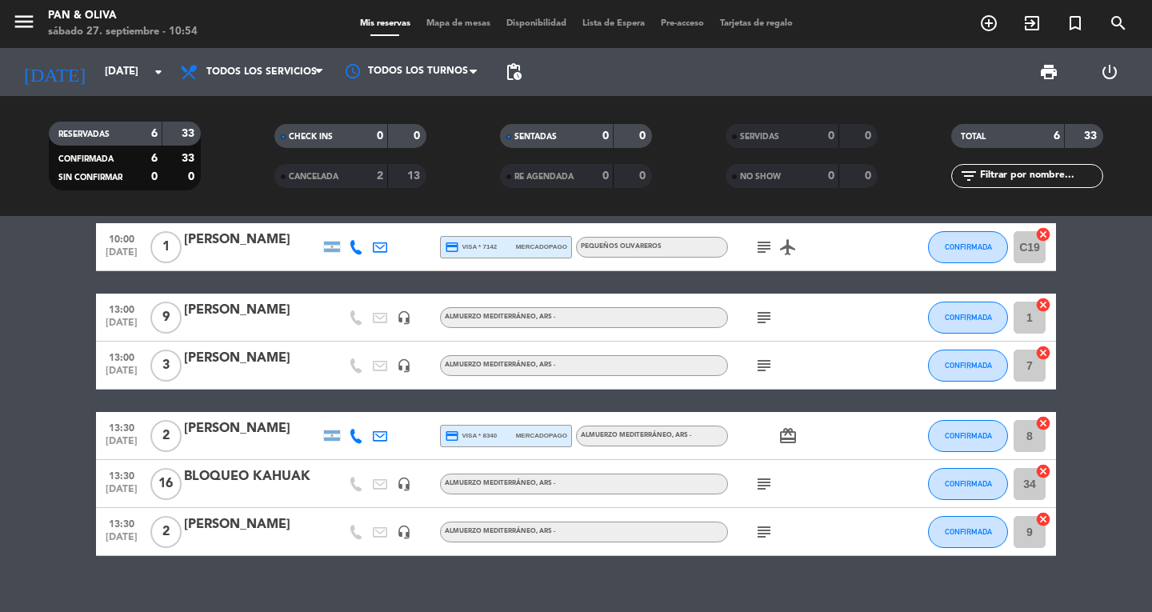
scroll to position [50, 0]
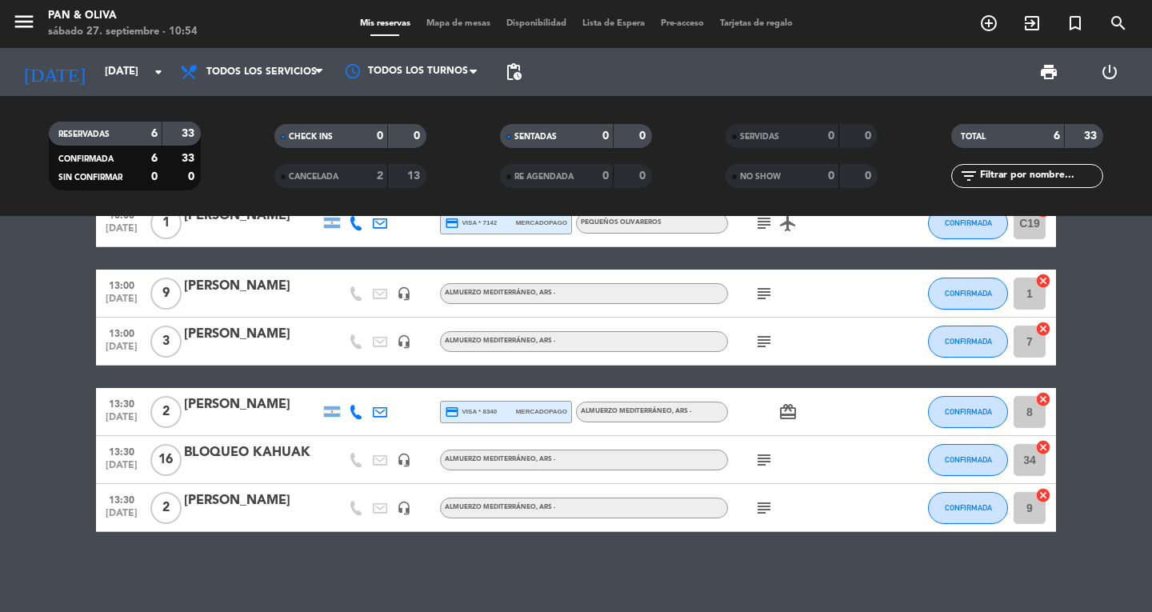
click at [765, 512] on icon "subject" at bounding box center [764, 508] width 19 height 19
click at [764, 505] on icon "subject" at bounding box center [764, 508] width 19 height 19
click at [755, 451] on icon "subject" at bounding box center [764, 460] width 19 height 19
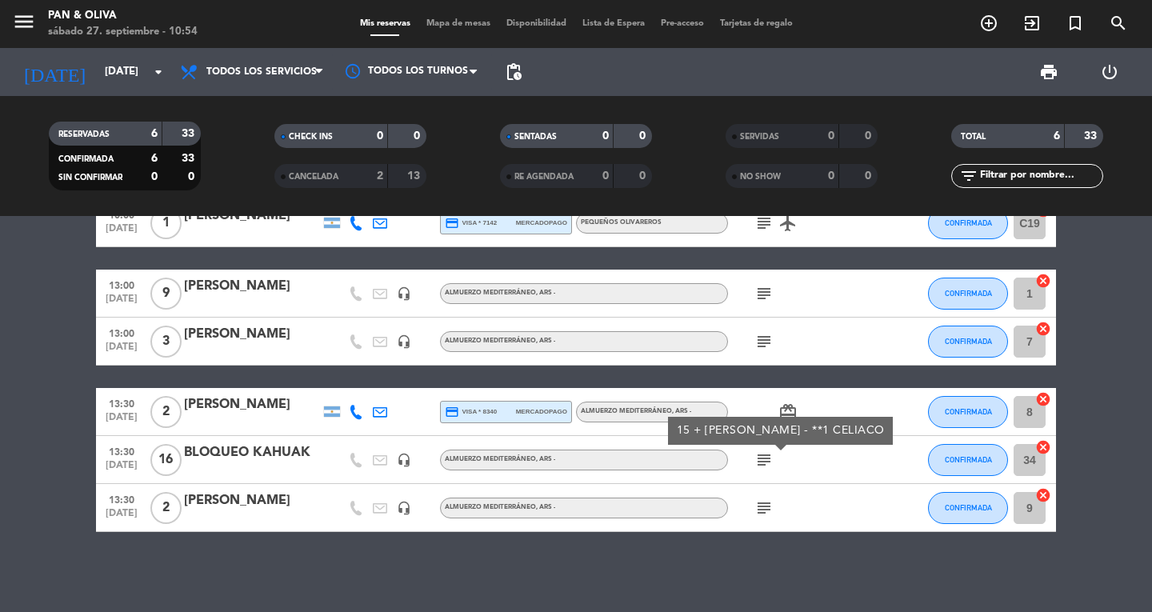
click at [759, 459] on icon "subject" at bounding box center [764, 460] width 19 height 19
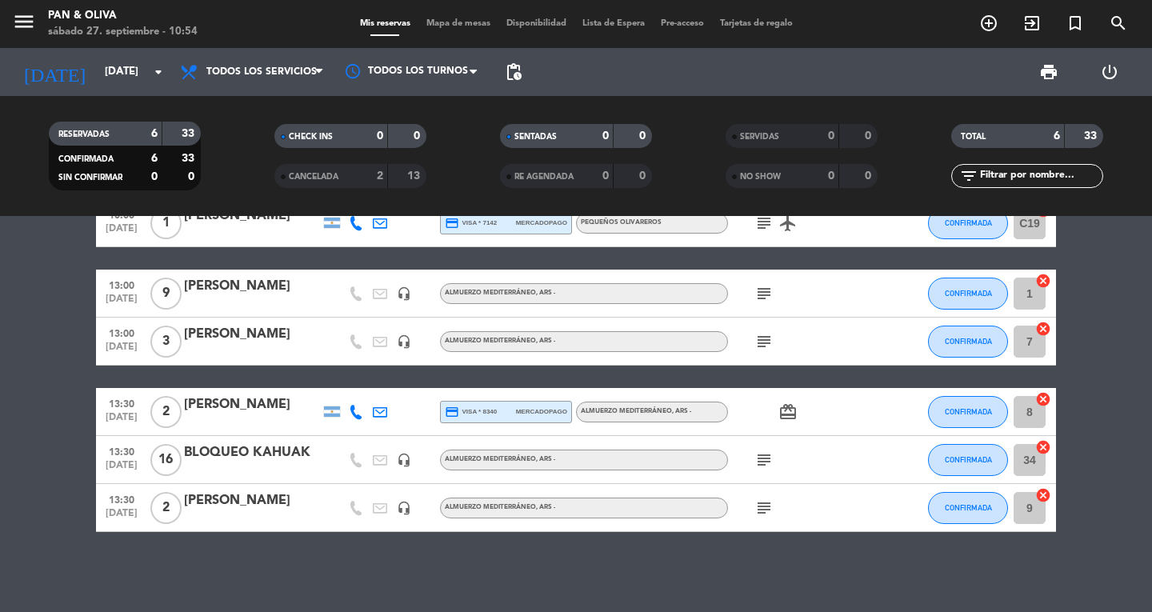
click at [759, 458] on icon "subject" at bounding box center [764, 460] width 19 height 19
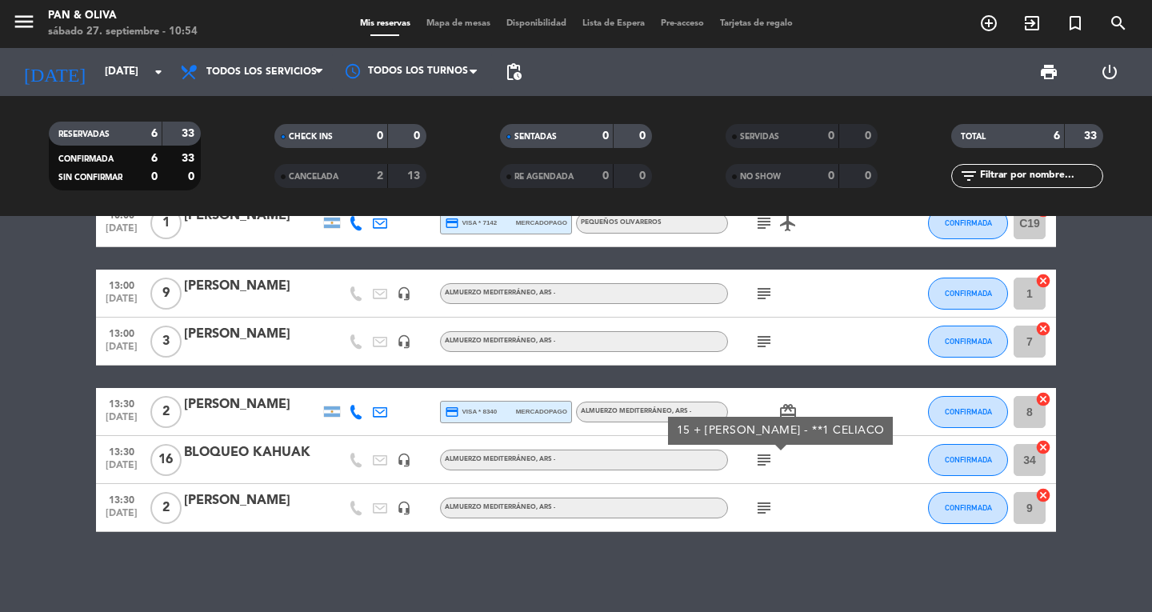
click at [762, 455] on icon "subject" at bounding box center [764, 460] width 19 height 19
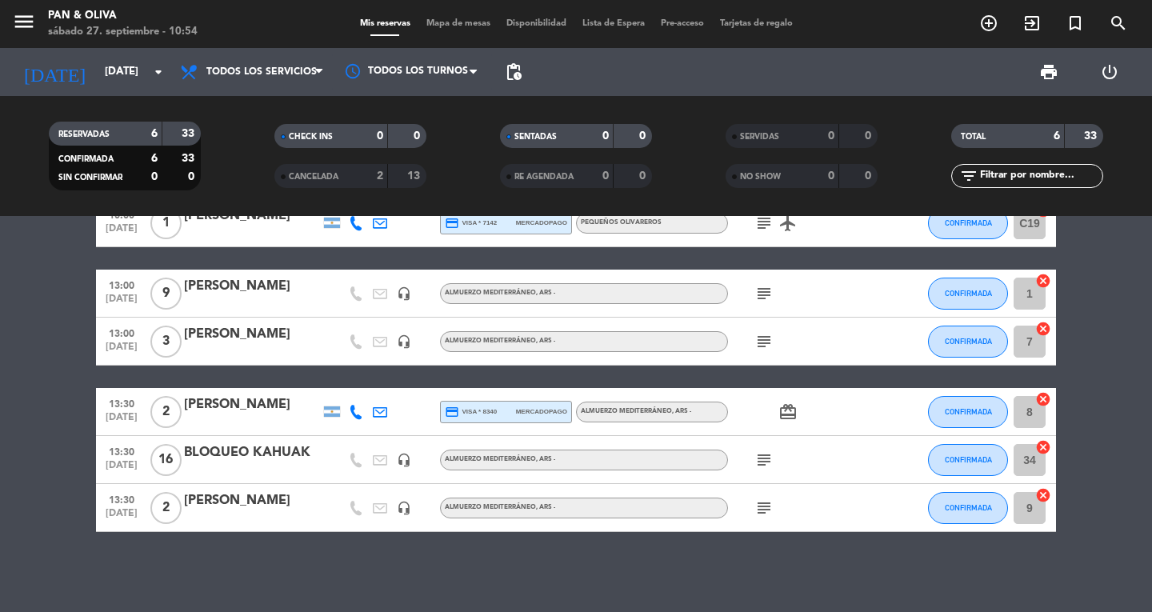
click at [783, 412] on icon "card_giftcard" at bounding box center [788, 412] width 19 height 19
click at [785, 411] on icon "card_giftcard" at bounding box center [788, 412] width 19 height 19
click at [761, 332] on icon "subject" at bounding box center [764, 341] width 19 height 19
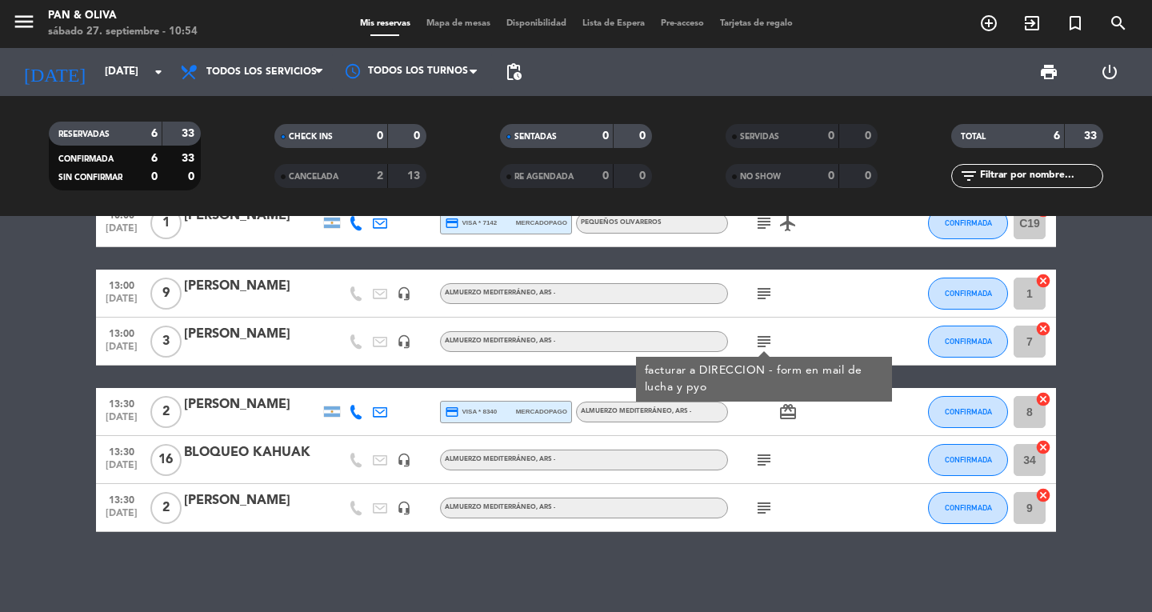
click at [761, 332] on icon "subject" at bounding box center [764, 341] width 19 height 19
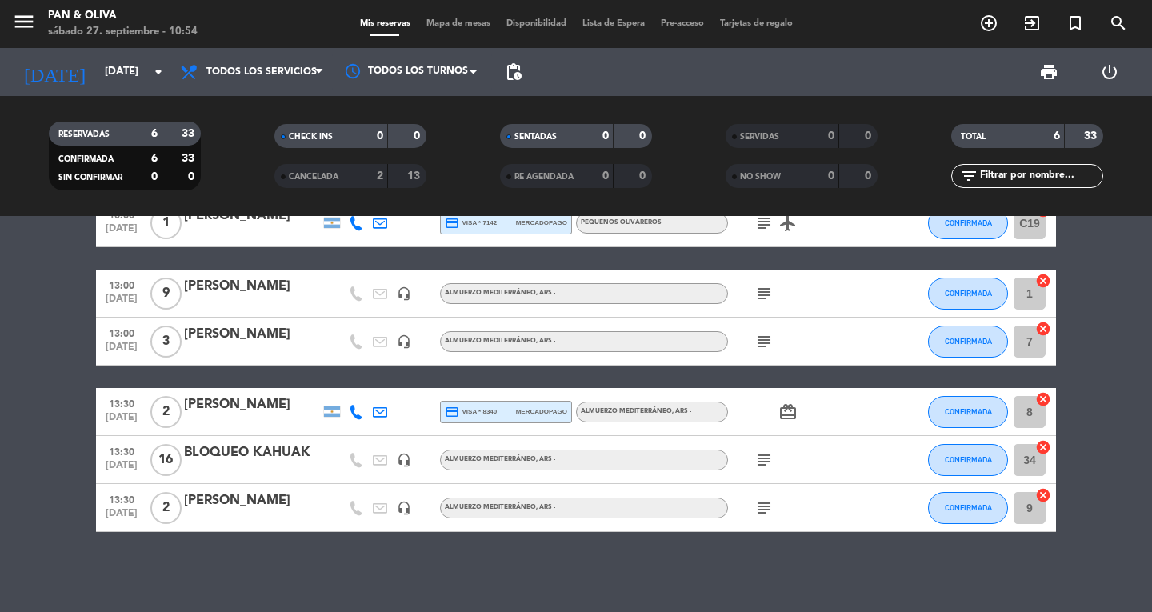
click at [762, 294] on icon "subject" at bounding box center [764, 293] width 19 height 19
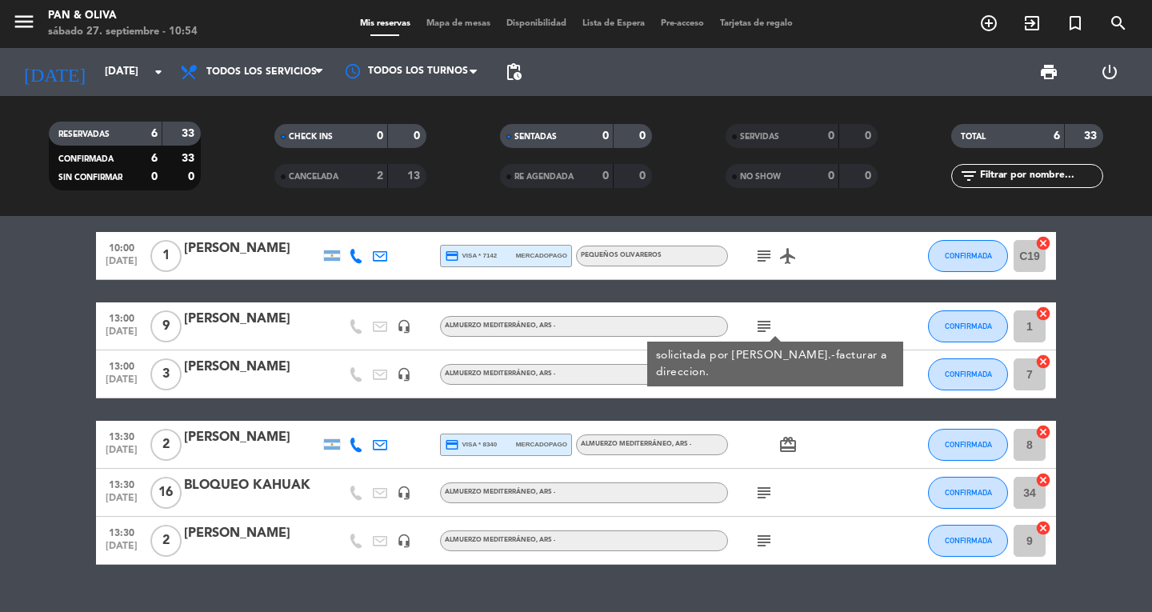
scroll to position [0, 0]
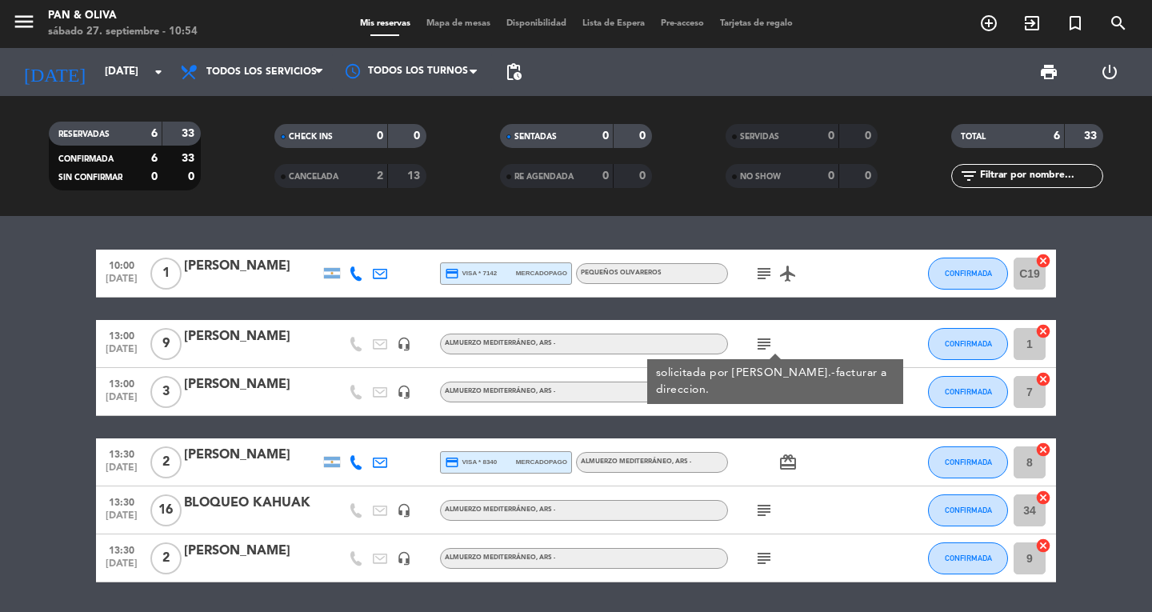
click at [758, 282] on icon "subject" at bounding box center [764, 273] width 19 height 19
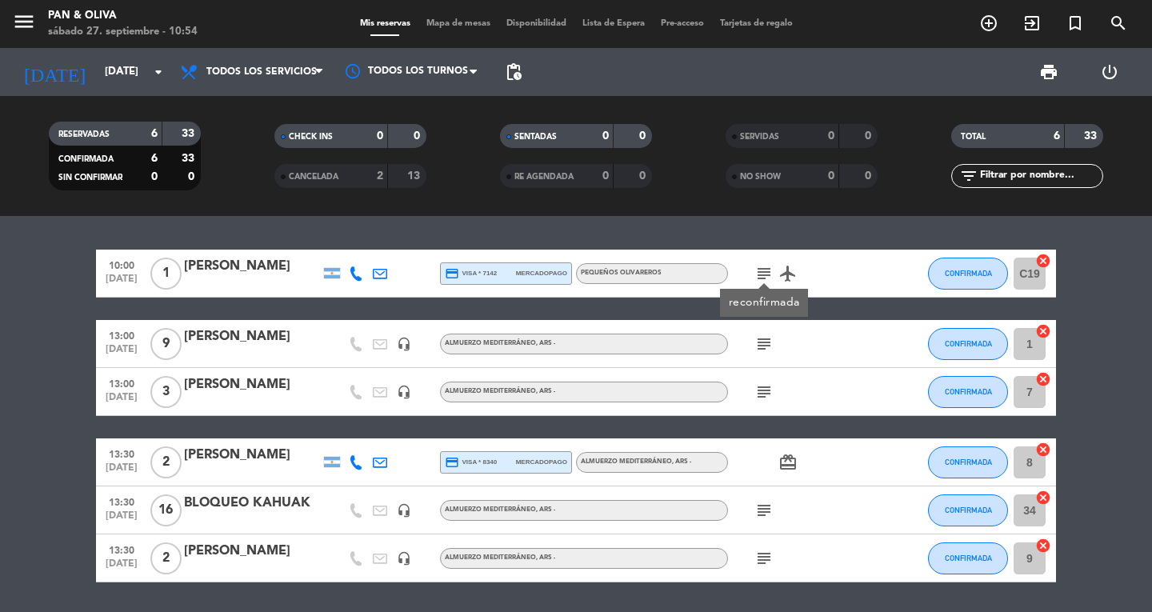
click at [792, 270] on icon "airplanemode_active" at bounding box center [788, 273] width 19 height 19
click at [790, 282] on icon "airplanemode_active" at bounding box center [788, 273] width 19 height 19
click at [1050, 75] on span "print" at bounding box center [1048, 71] width 19 height 19
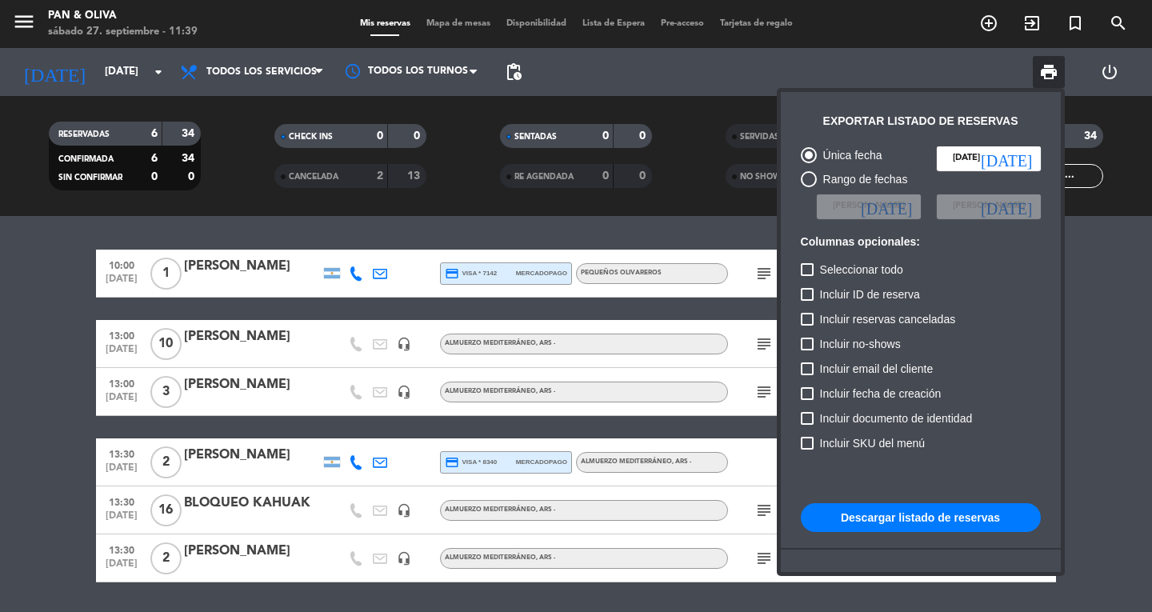
click at [880, 508] on button "Descargar listado de reservas" at bounding box center [921, 517] width 240 height 29
click at [559, 216] on div at bounding box center [576, 306] width 1152 height 612
